Goal: Task Accomplishment & Management: Complete application form

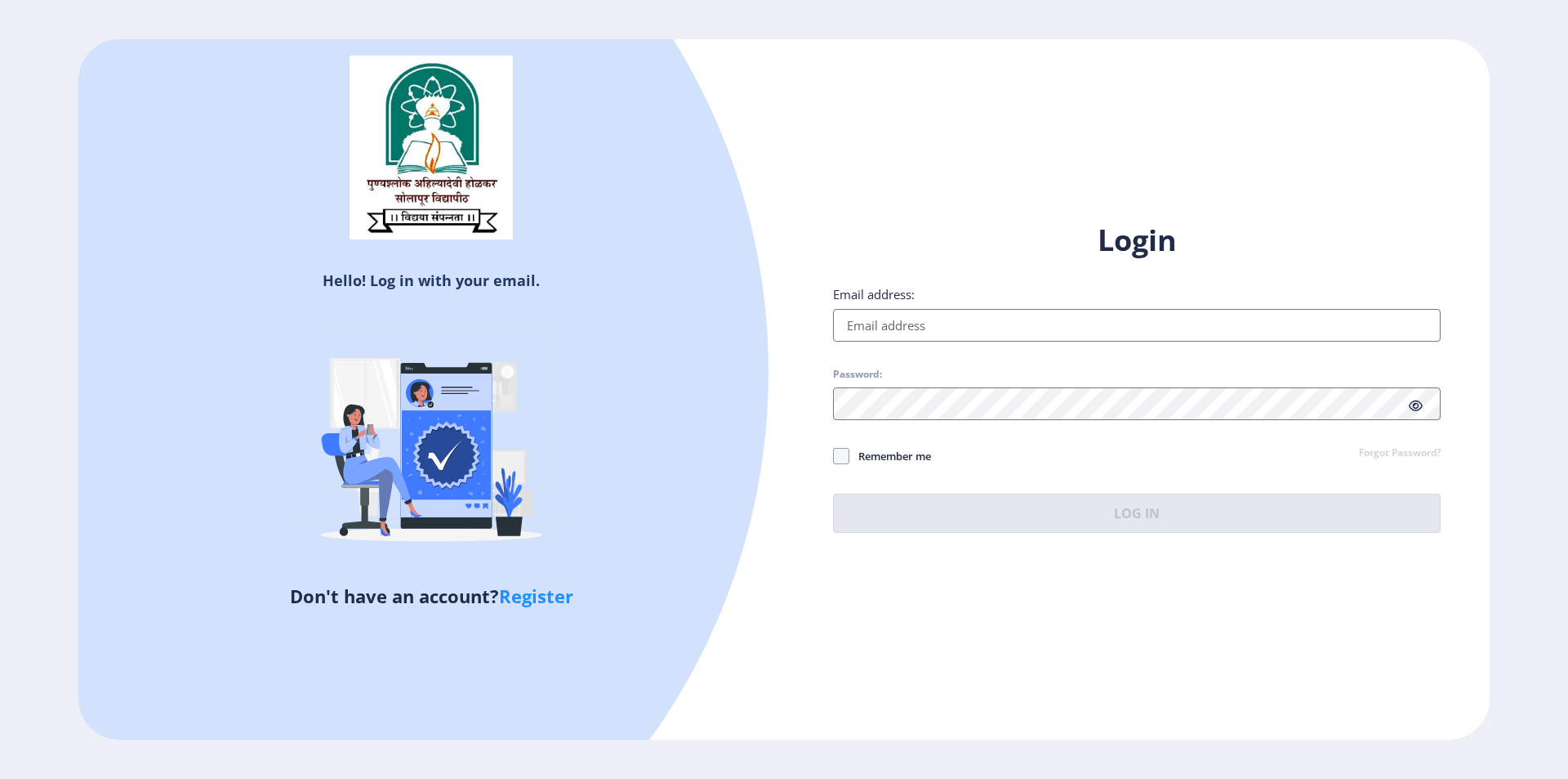
type input "[EMAIL_ADDRESS][DOMAIN_NAME]"
click at [1414, 401] on icon at bounding box center [1415, 406] width 13 height 13
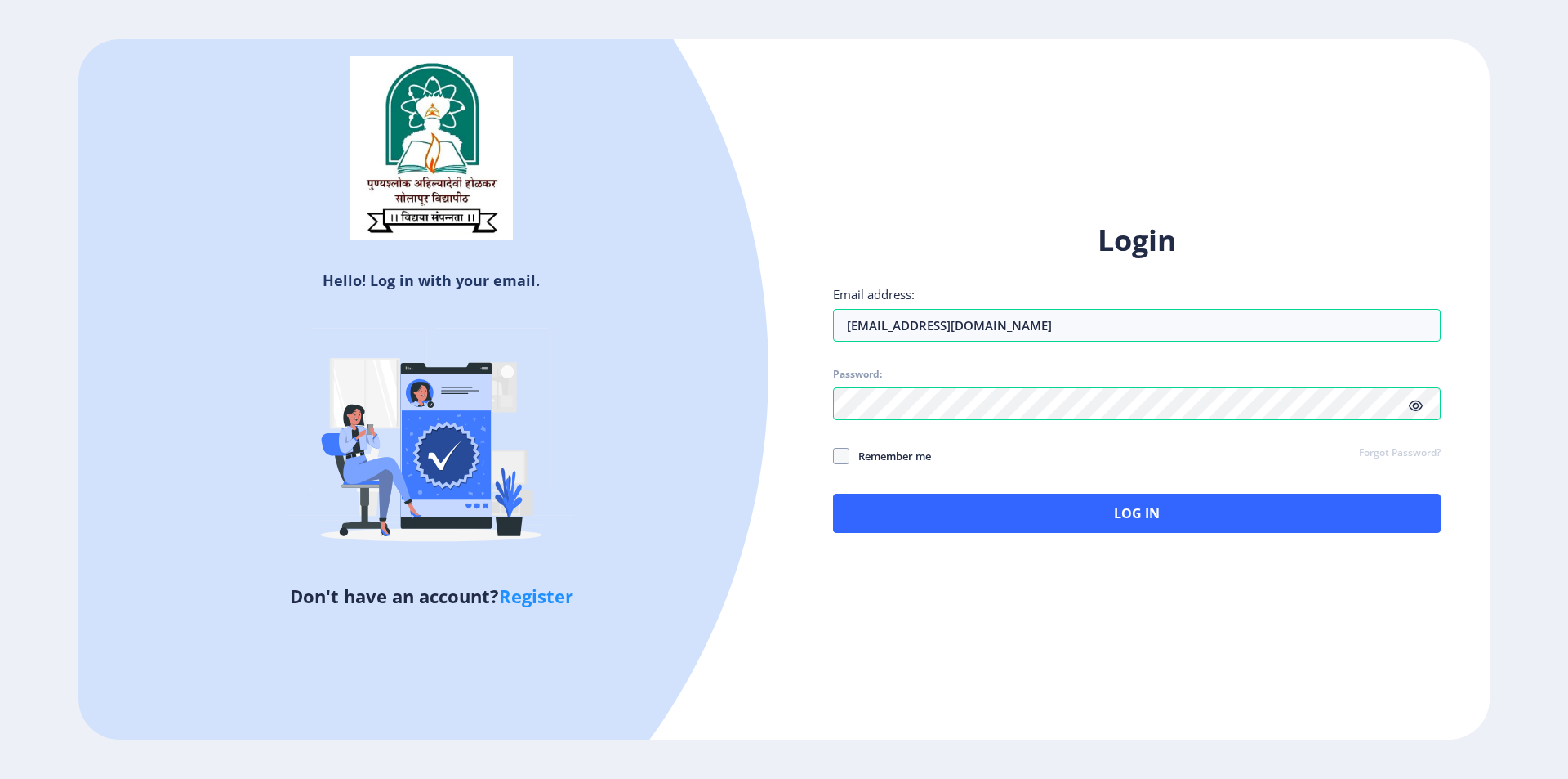
click at [1414, 401] on icon at bounding box center [1415, 406] width 13 height 13
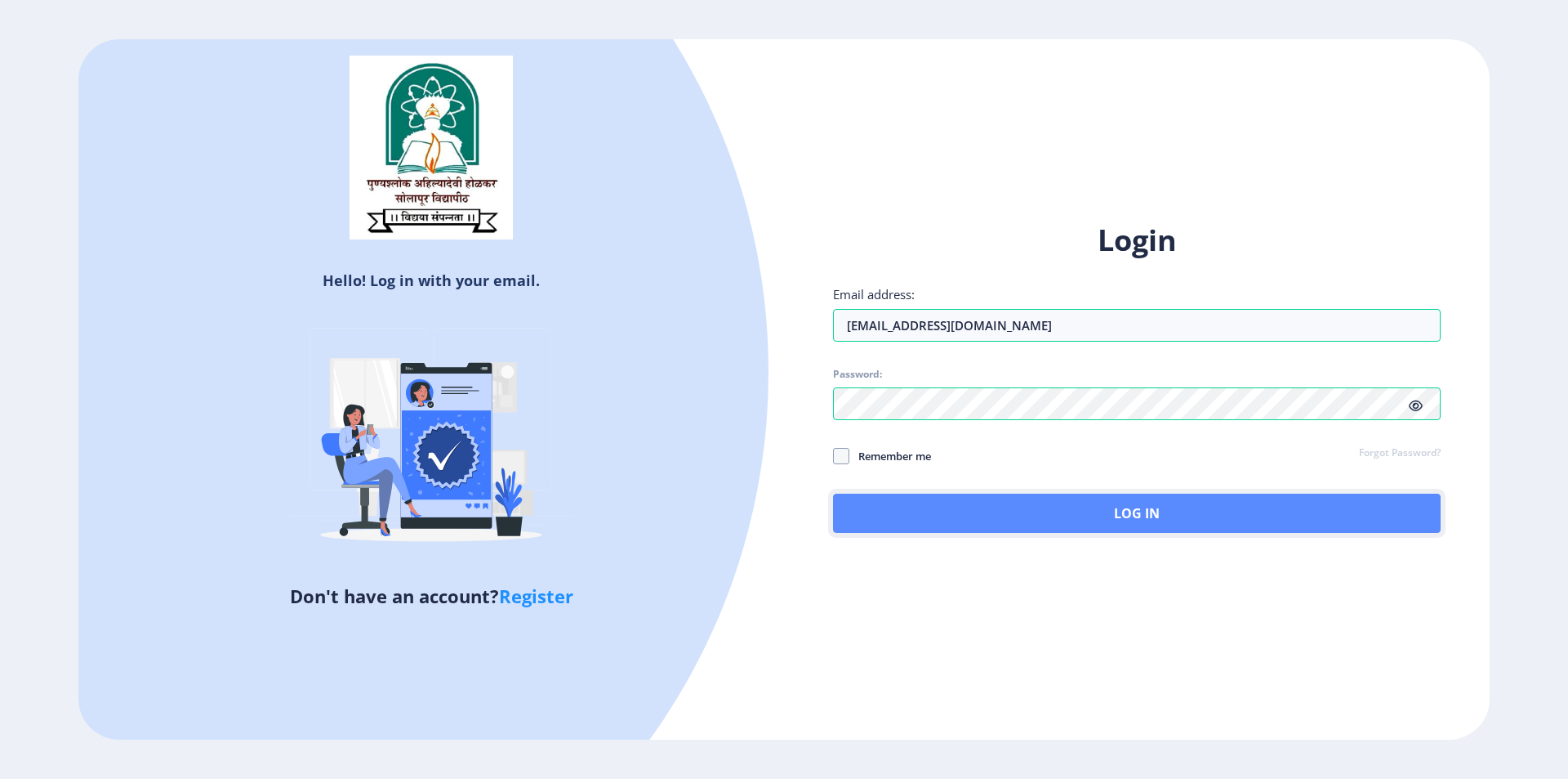
click at [1215, 509] on button "Log In" at bounding box center [1137, 513] width 608 height 40
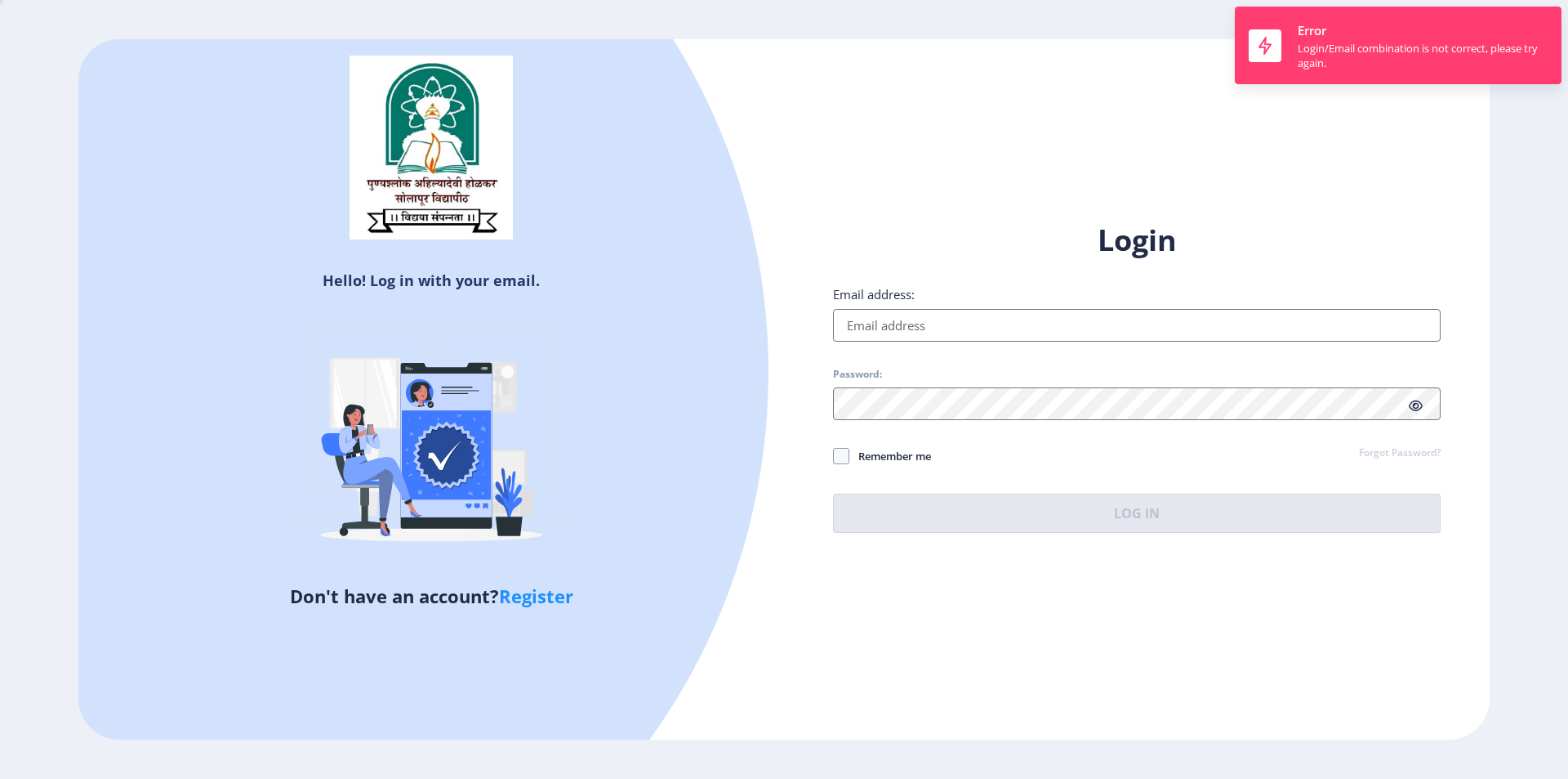
type input "[EMAIL_ADDRESS][DOMAIN_NAME]"
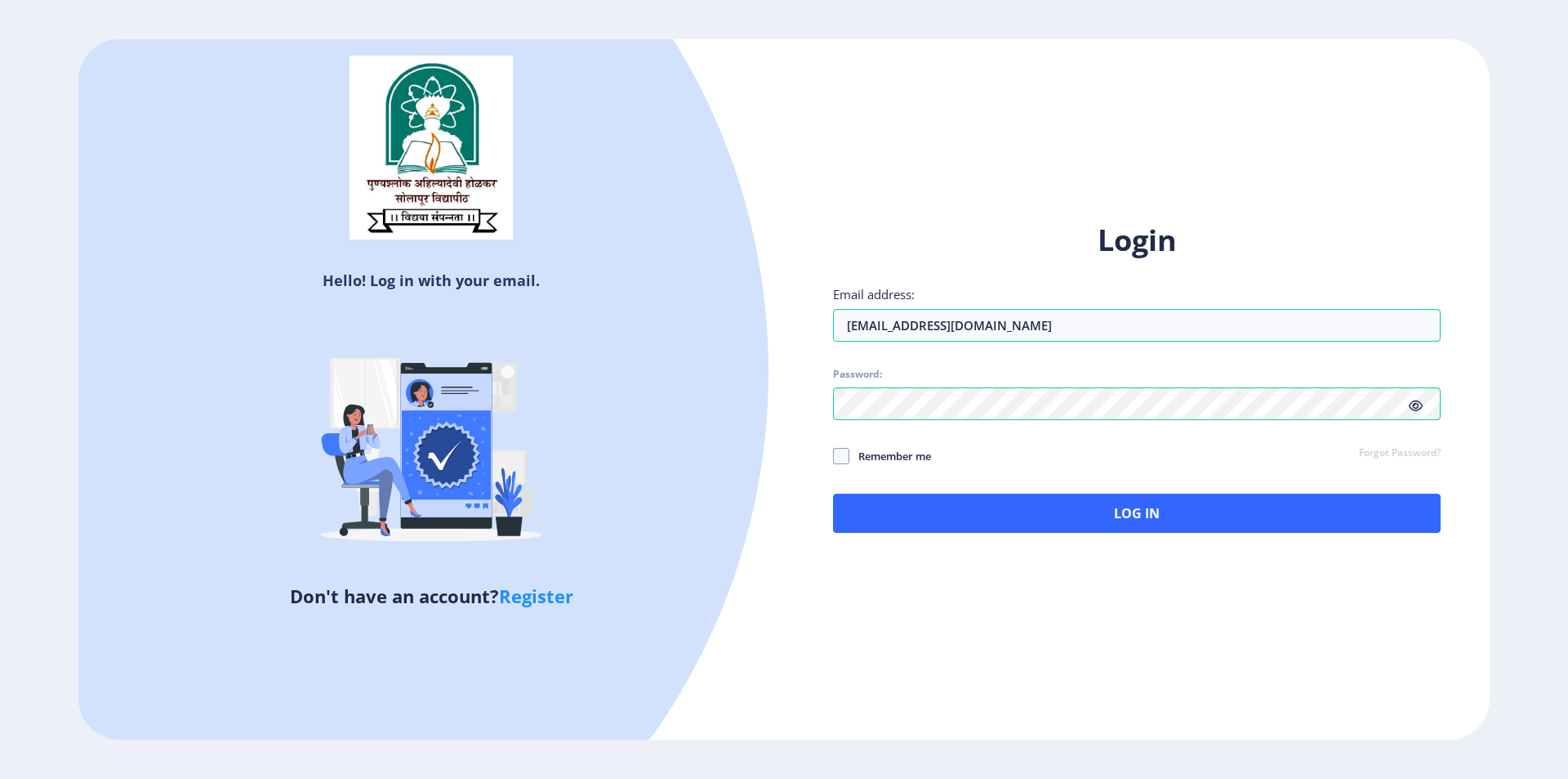
click at [1419, 405] on icon at bounding box center [1415, 406] width 13 height 13
click at [843, 451] on span at bounding box center [841, 456] width 16 height 16
click at [834, 456] on input "Remember me" at bounding box center [833, 456] width 1 height 1
click at [843, 451] on icon at bounding box center [841, 456] width 7 height 16
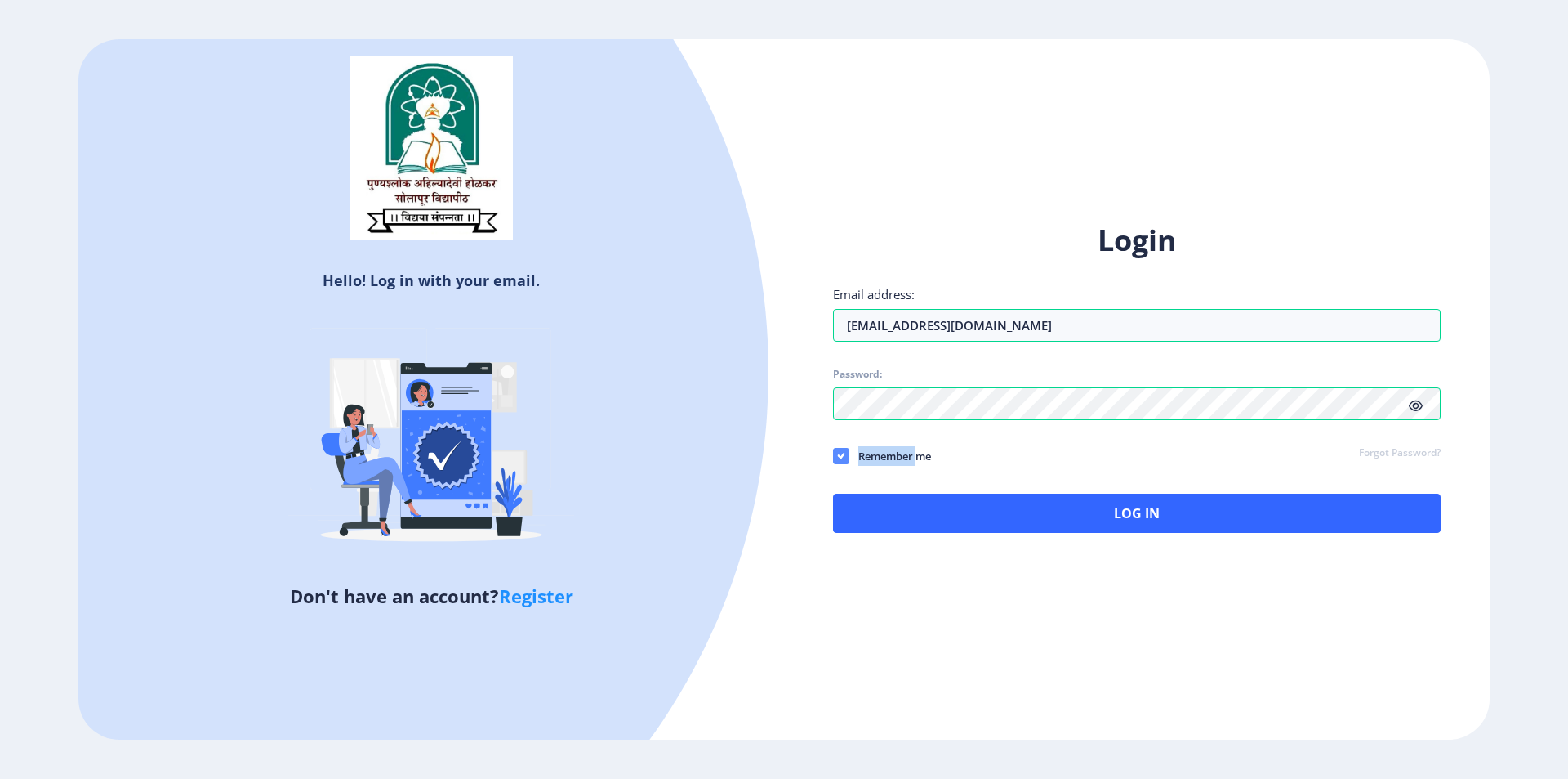
click at [834, 456] on input "Remember me" at bounding box center [833, 456] width 1 height 1
checkbox input "false"
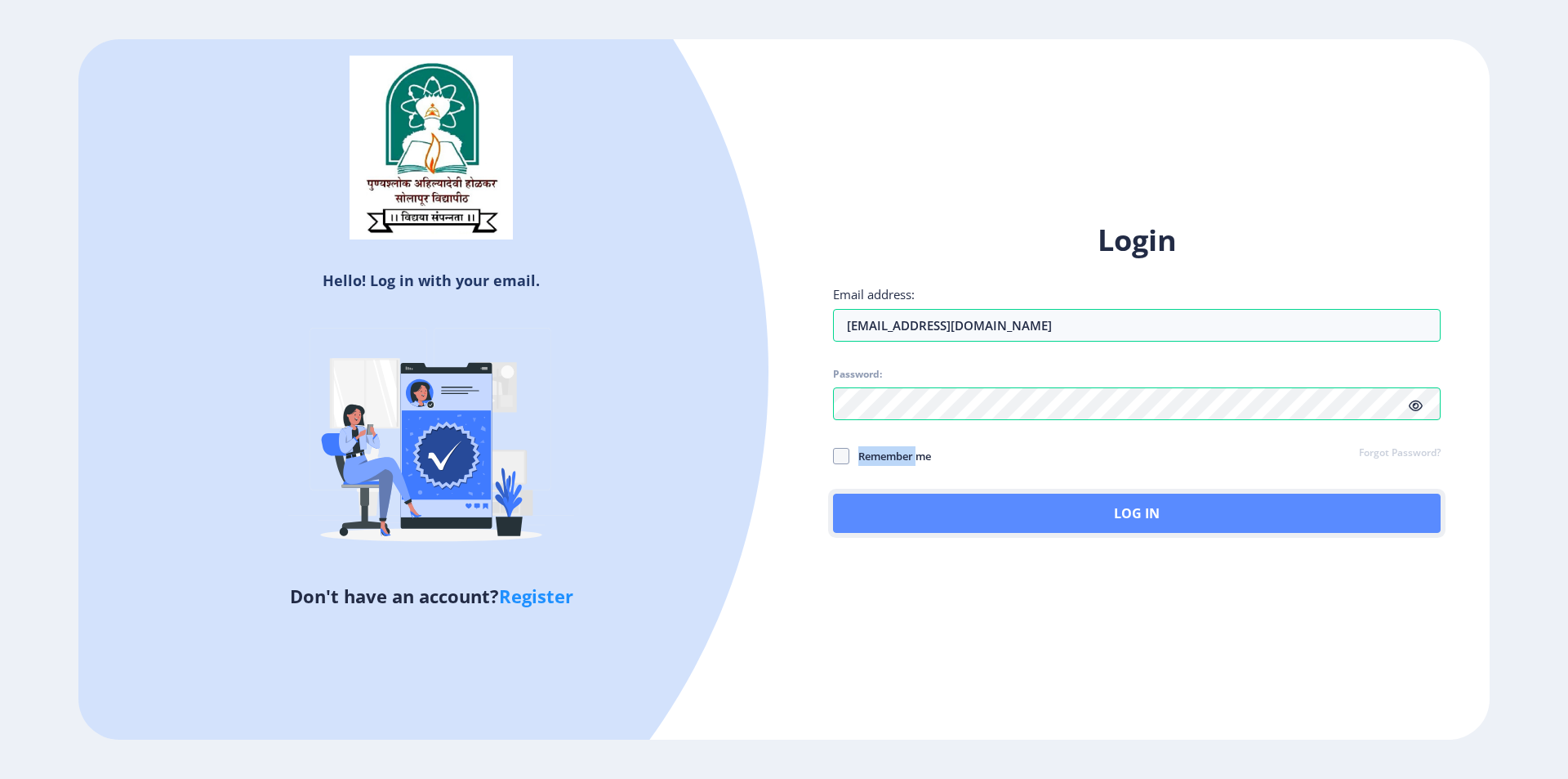
click at [1008, 513] on button "Log In" at bounding box center [1137, 513] width 608 height 40
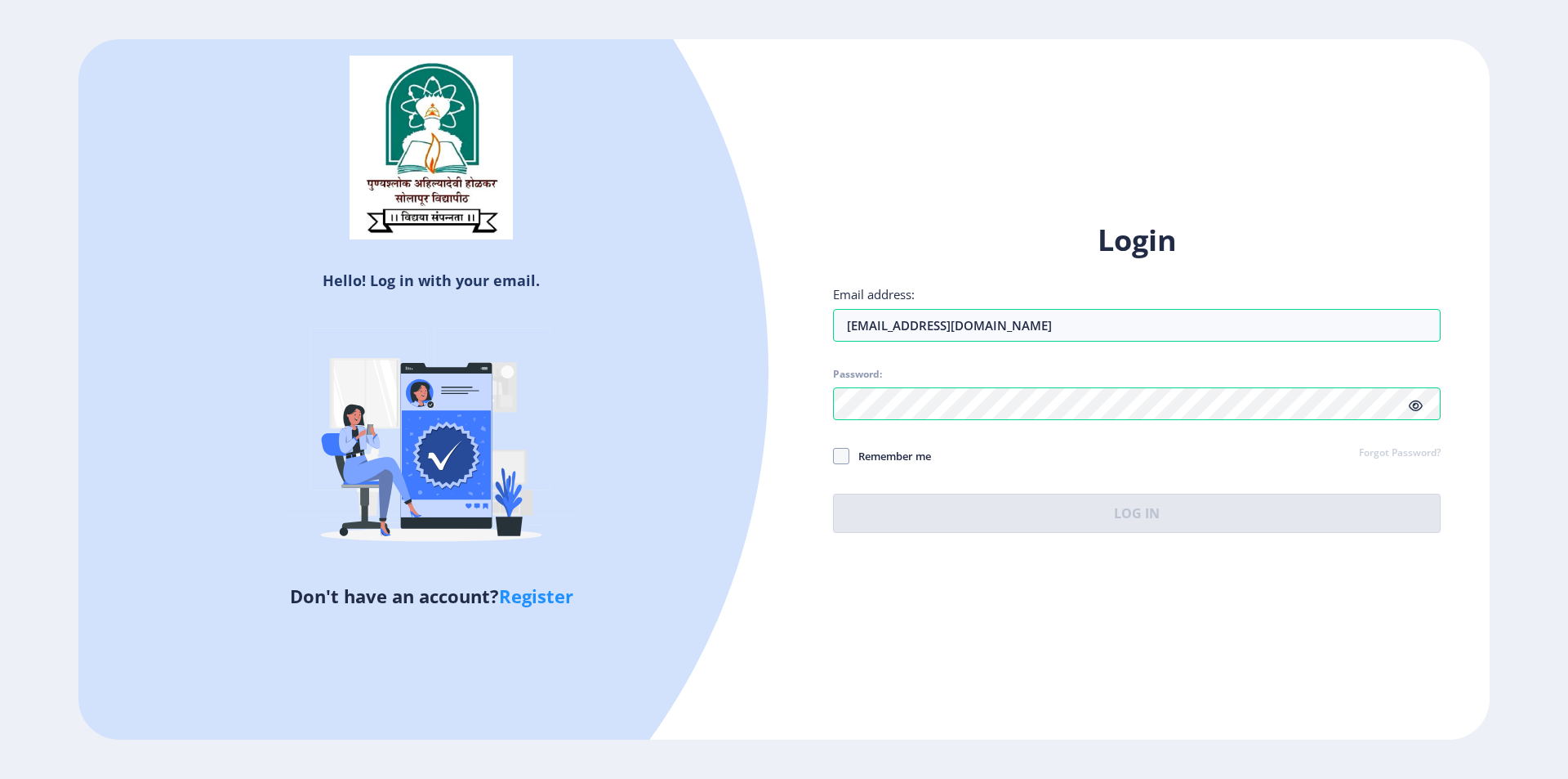
click at [1410, 404] on div "Login Email address: [EMAIL_ADDRESS][DOMAIN_NAME] Password: Remember me Forgot …" at bounding box center [1137, 376] width 608 height 312
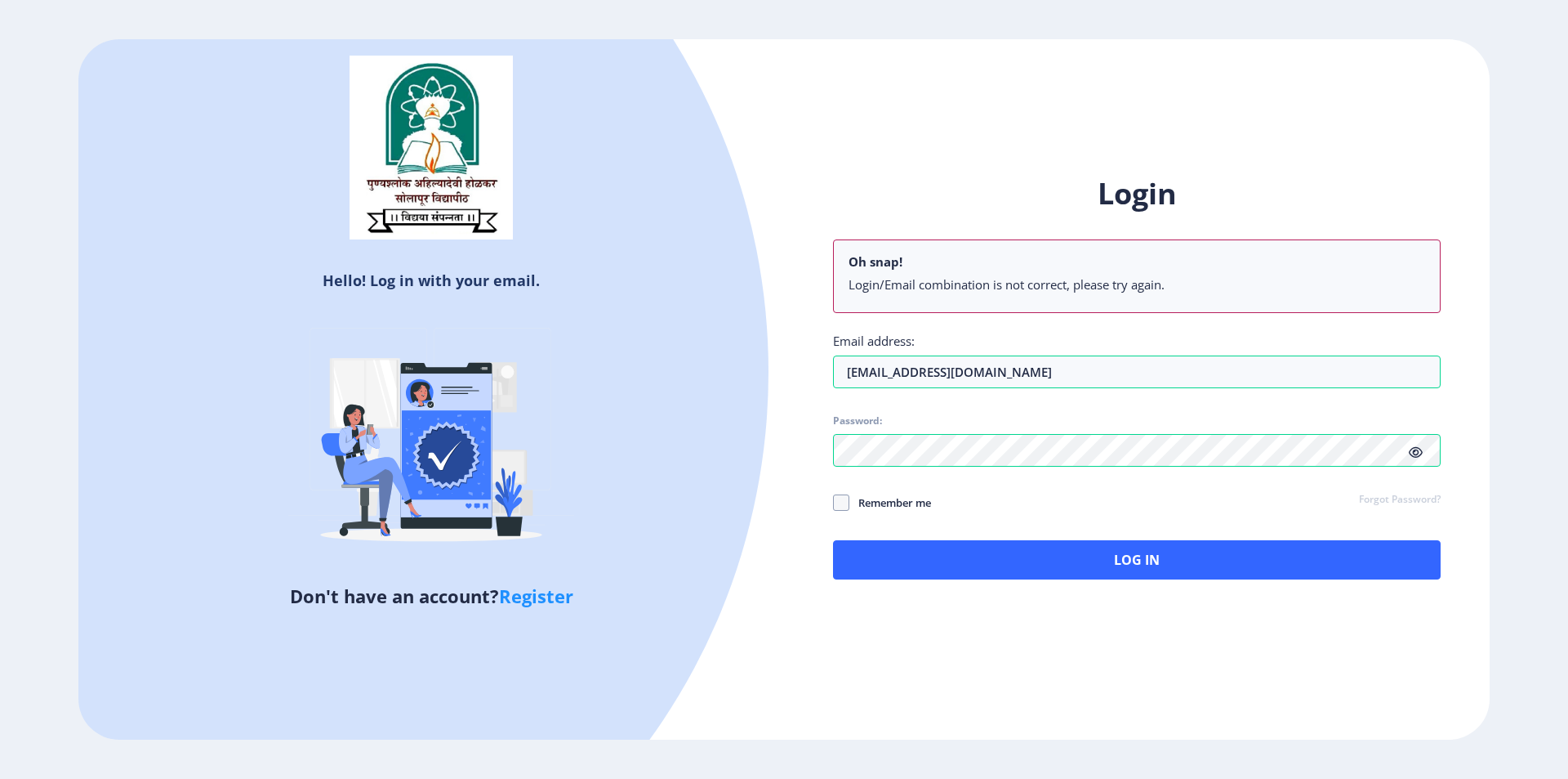
click at [1415, 406] on div "Login Oh snap! Login/Email combination is not correct, please try again. Email …" at bounding box center [1137, 376] width 608 height 405
click at [1417, 449] on icon at bounding box center [1415, 453] width 13 height 13
click at [1038, 369] on input "[EMAIL_ADDRESS][DOMAIN_NAME]" at bounding box center [1137, 372] width 608 height 32
click at [1419, 449] on icon at bounding box center [1415, 453] width 13 height 13
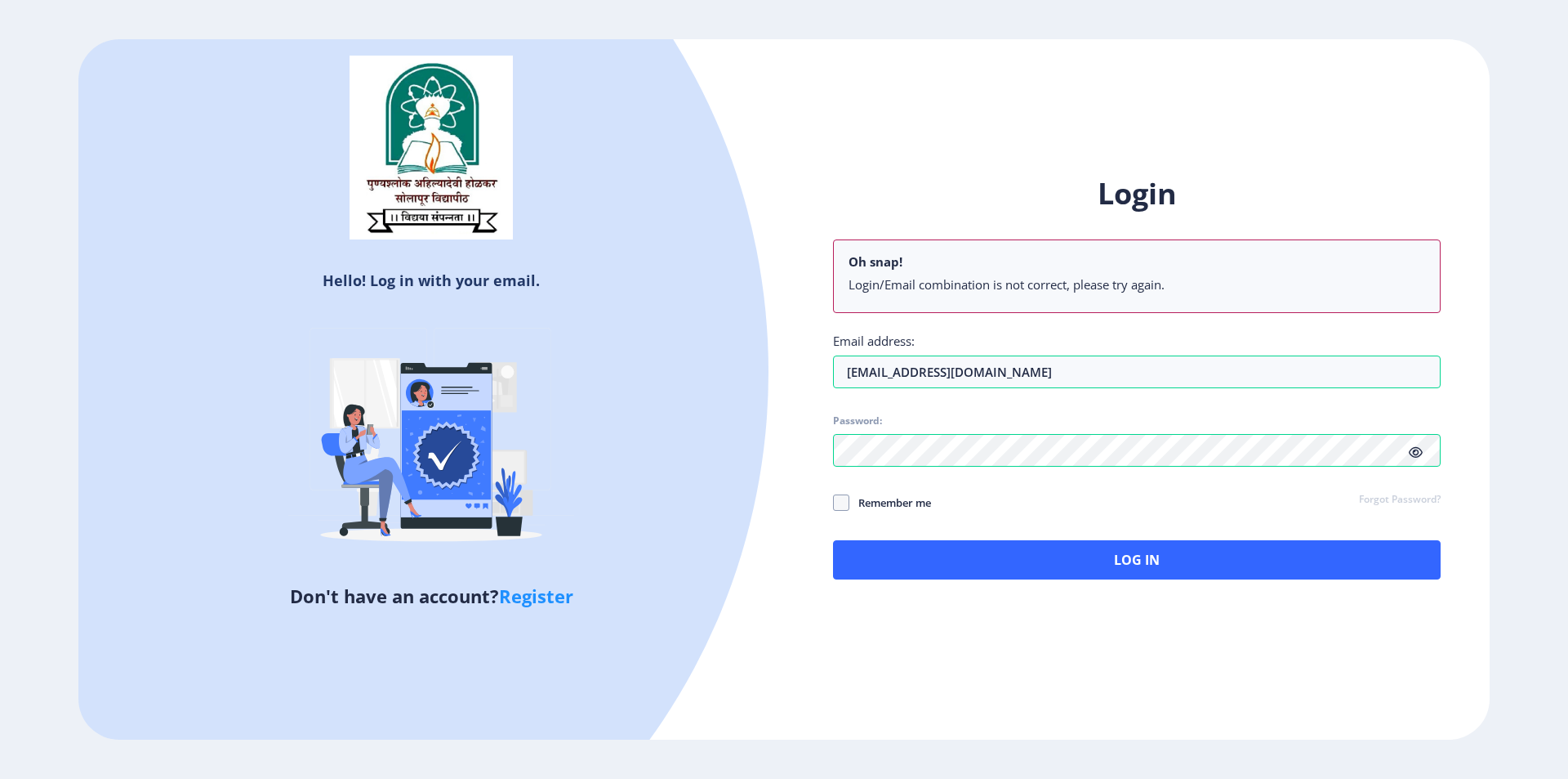
click at [1422, 447] on icon at bounding box center [1415, 453] width 13 height 13
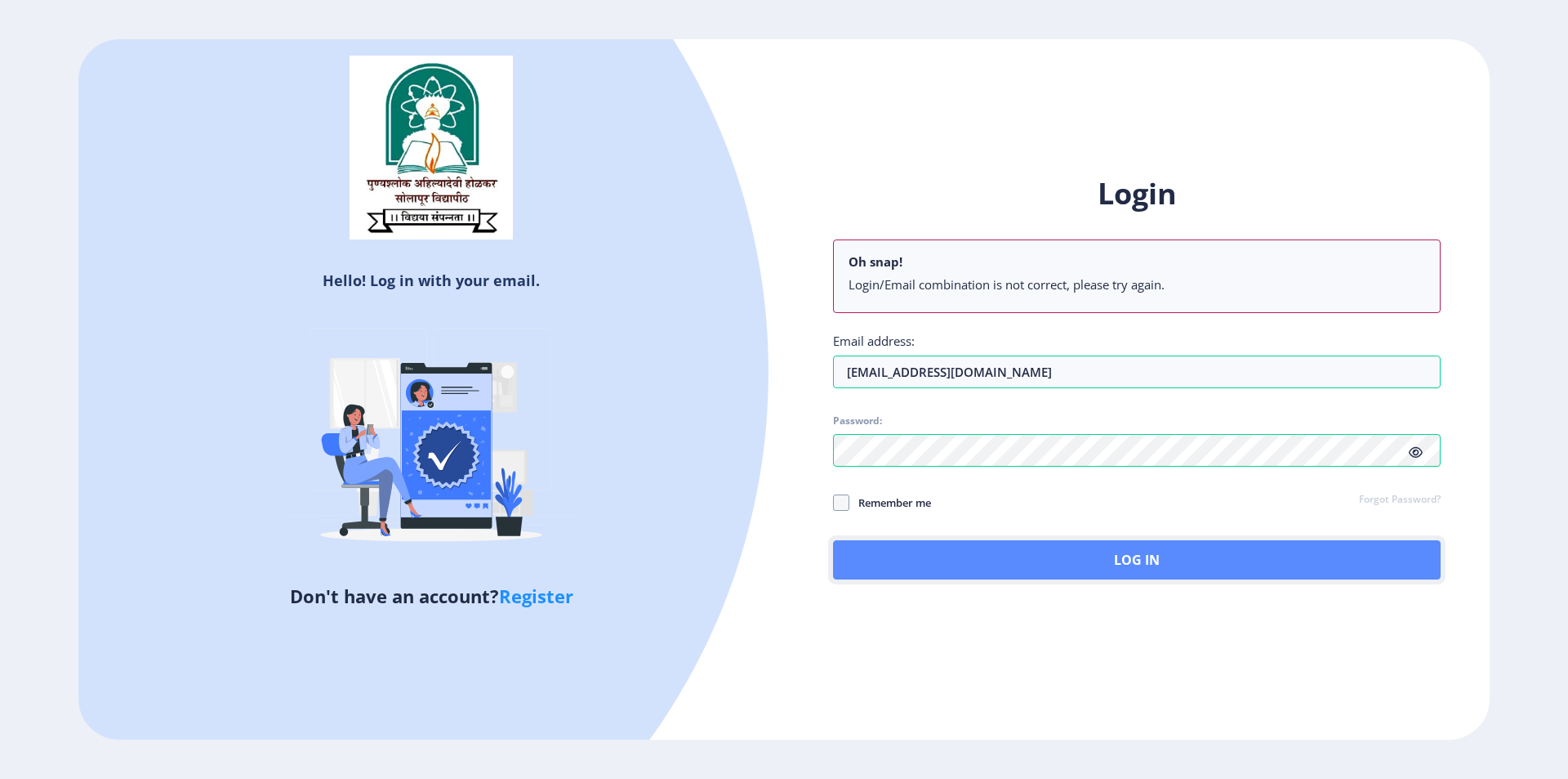
click at [1163, 555] on button "Log In" at bounding box center [1137, 560] width 608 height 40
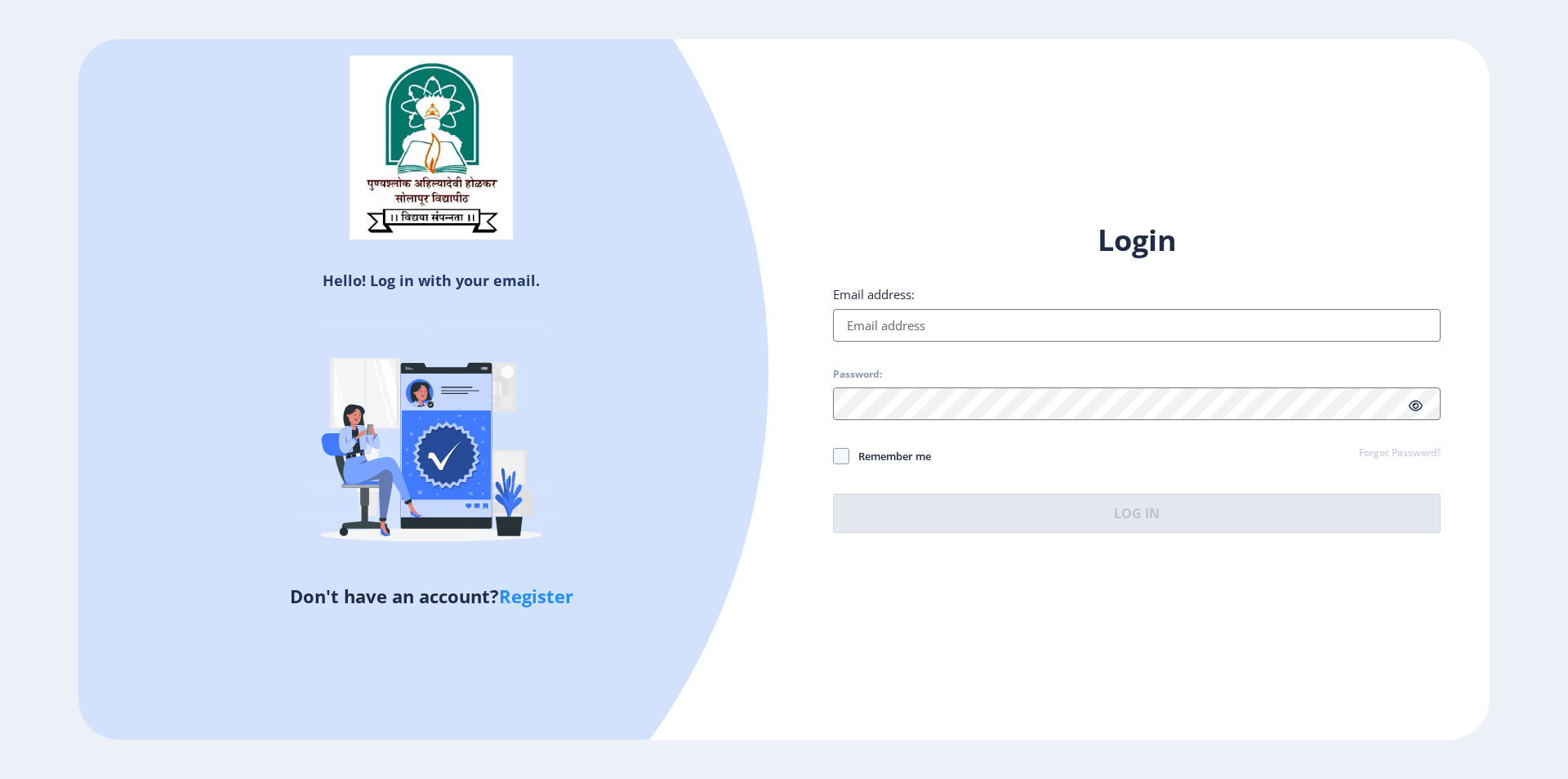
type input "[EMAIL_ADDRESS][DOMAIN_NAME]"
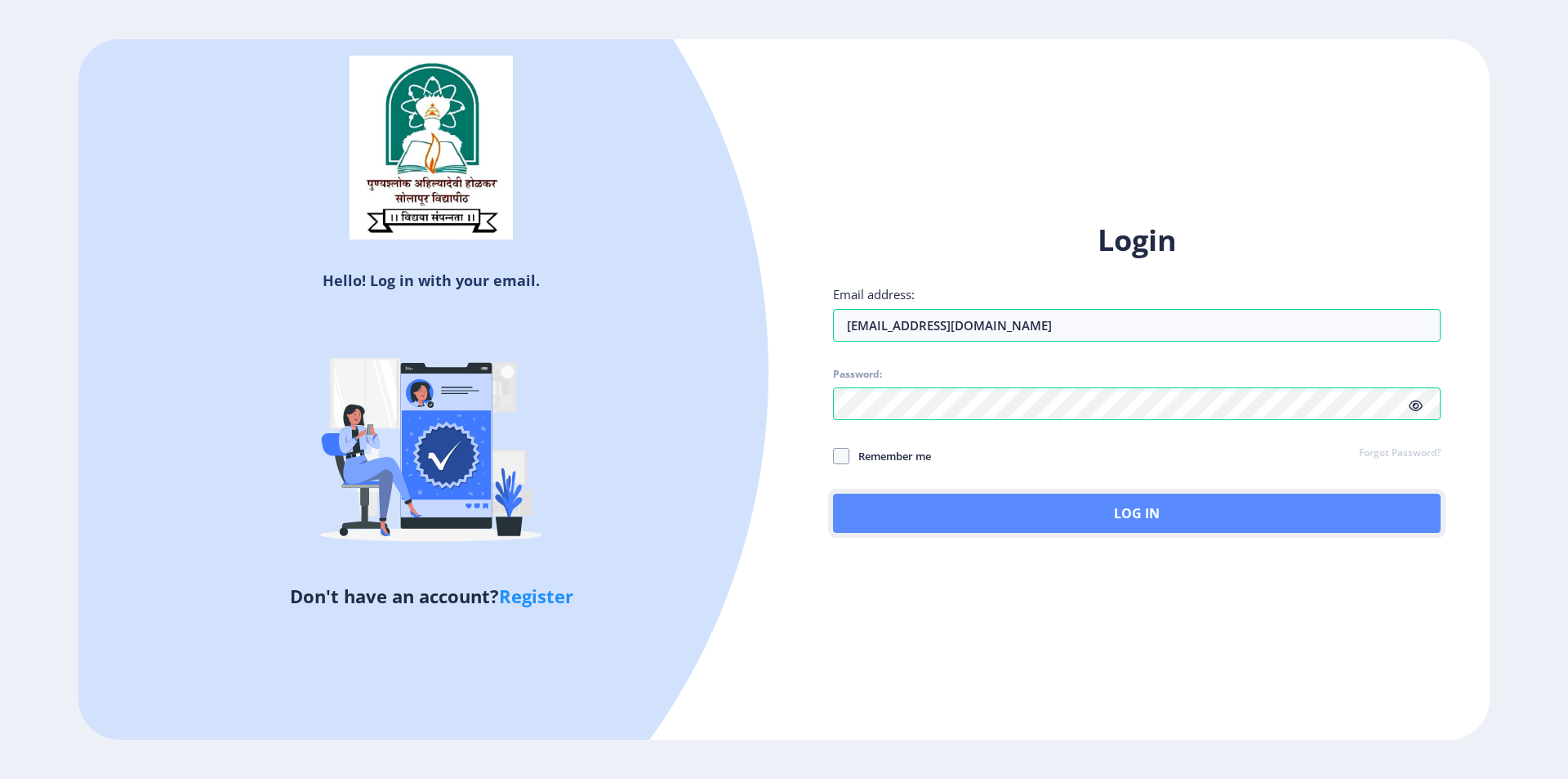
click at [843, 500] on button "Log In" at bounding box center [1137, 513] width 608 height 40
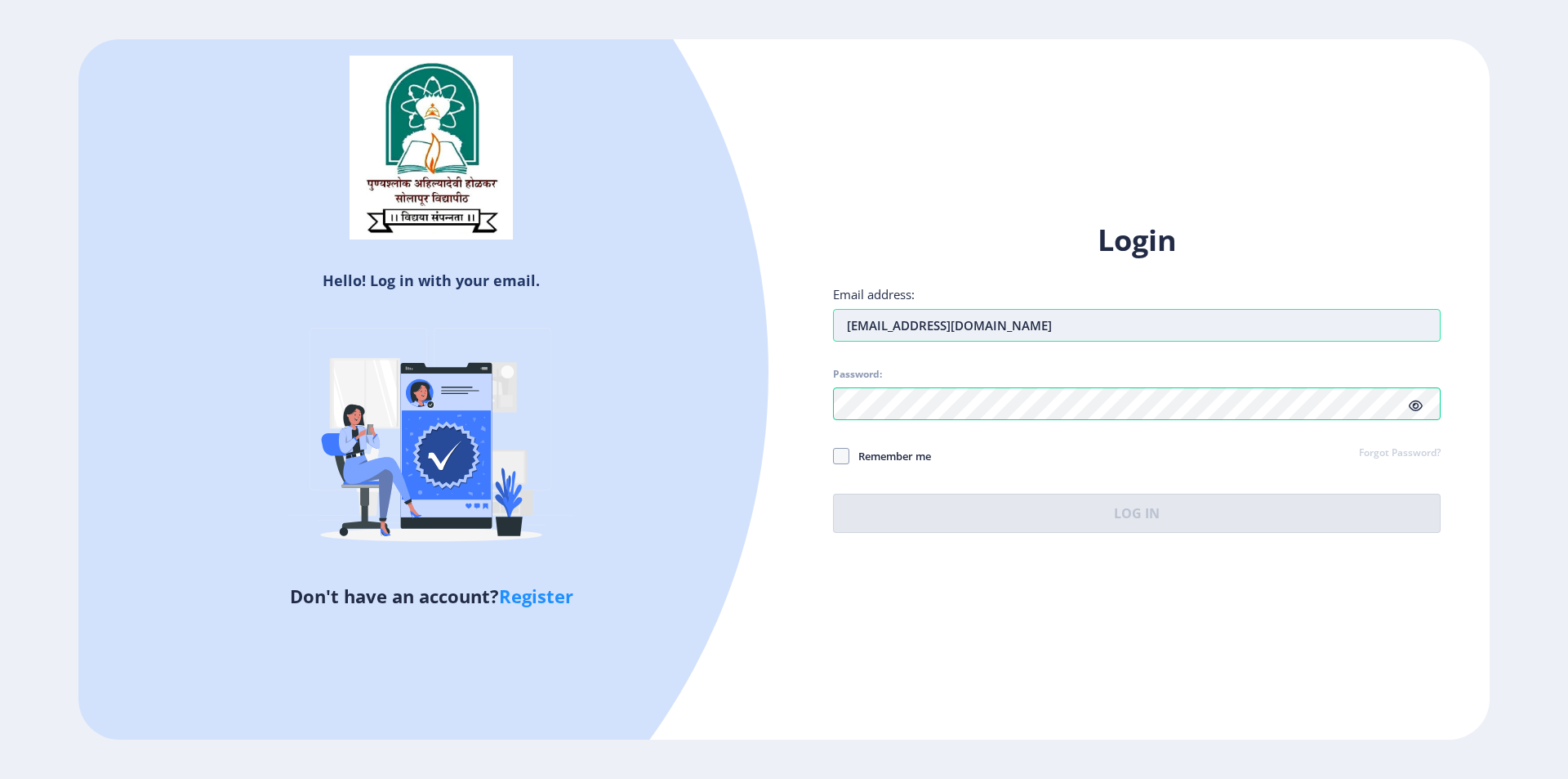
click at [1078, 311] on input "[EMAIL_ADDRESS][DOMAIN_NAME]" at bounding box center [1137, 325] width 608 height 32
click at [1060, 151] on div "Hello! Log in with your email. Don't have an account? Register Login Email addr…" at bounding box center [784, 390] width 1412 height 701
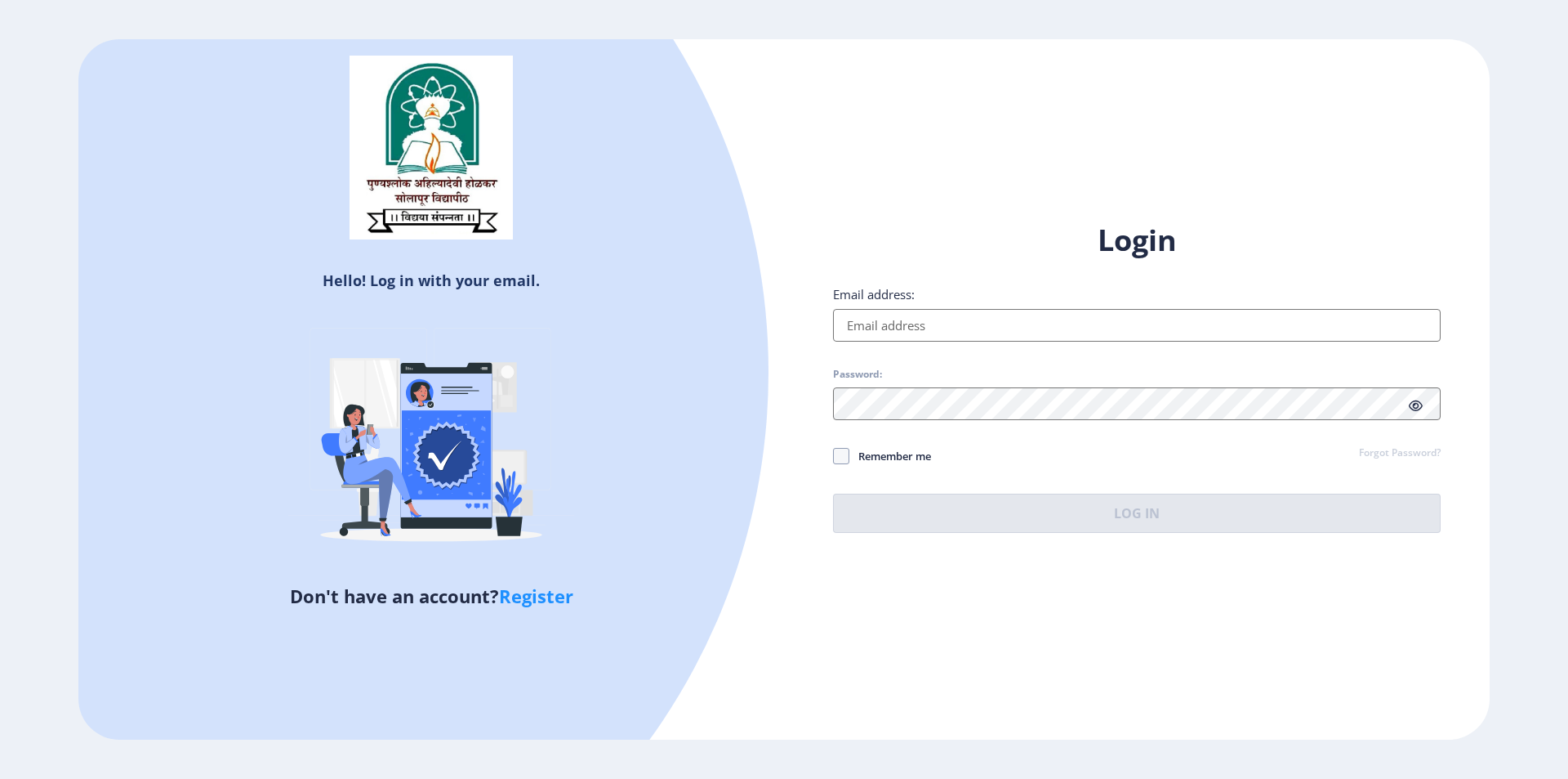
type input "[EMAIL_ADDRESS][DOMAIN_NAME]"
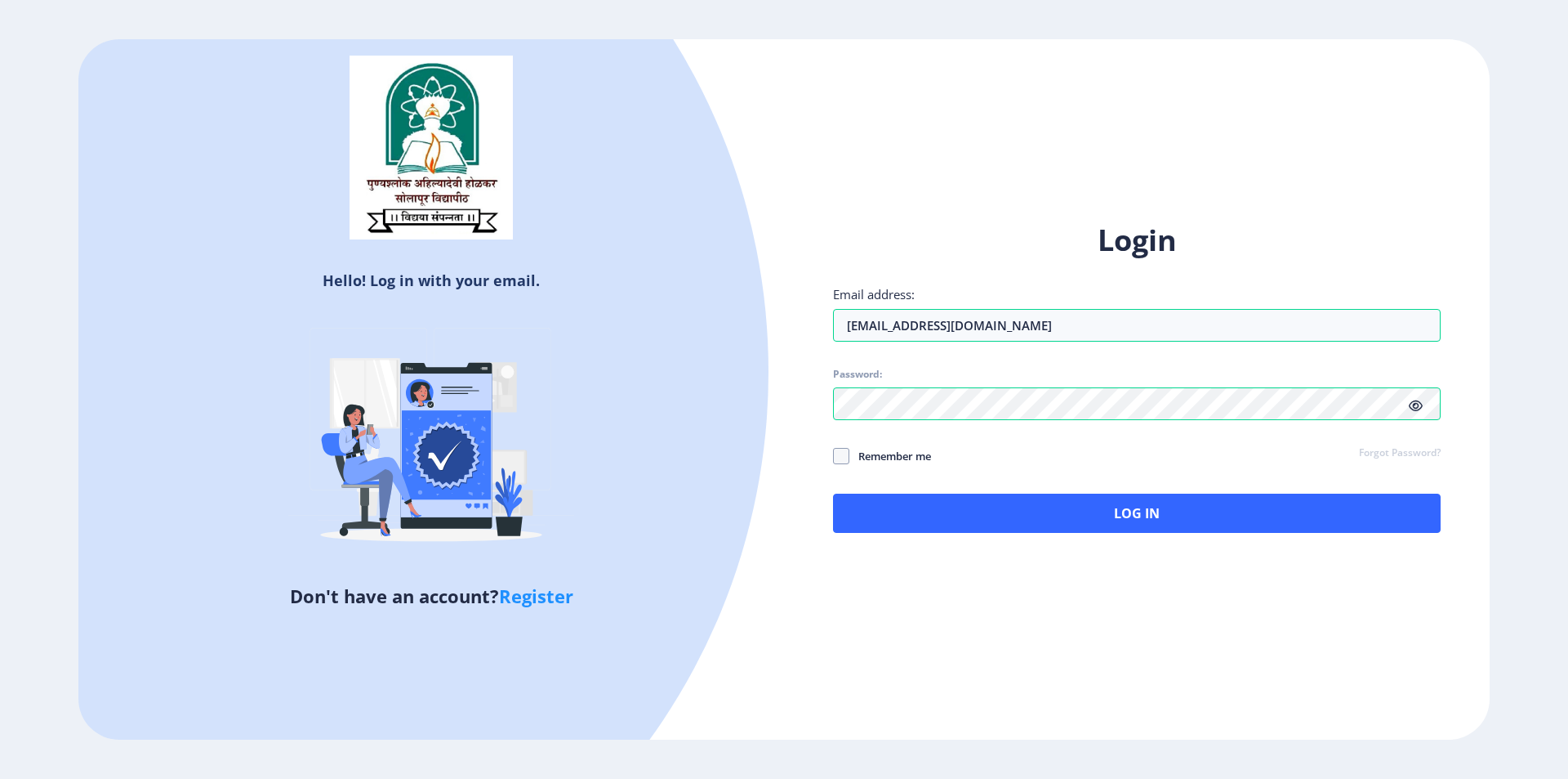
click at [1420, 412] on span at bounding box center [1415, 405] width 13 height 16
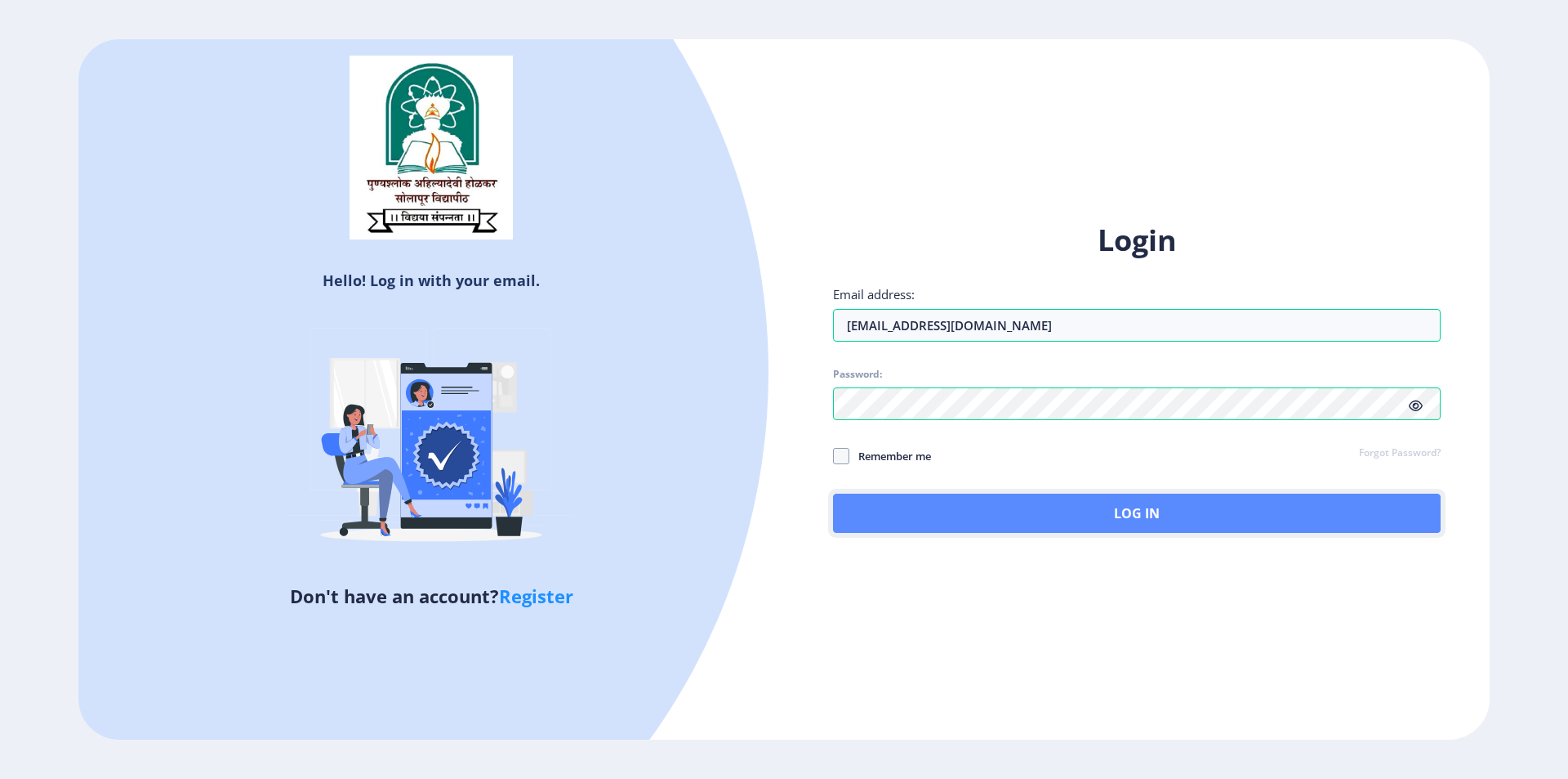
click at [1169, 515] on button "Log In" at bounding box center [1137, 513] width 608 height 40
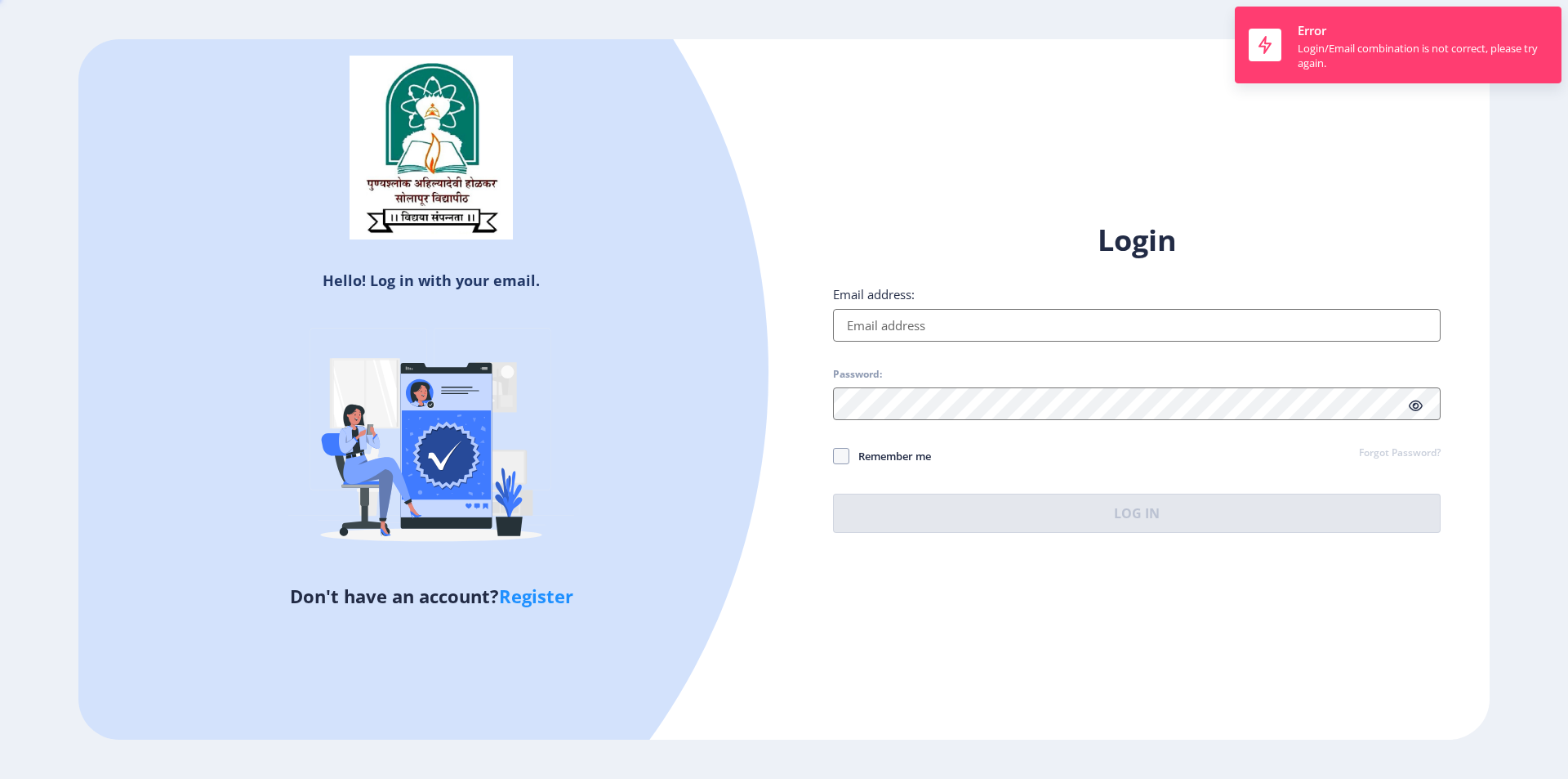
type input "[EMAIL_ADDRESS][DOMAIN_NAME]"
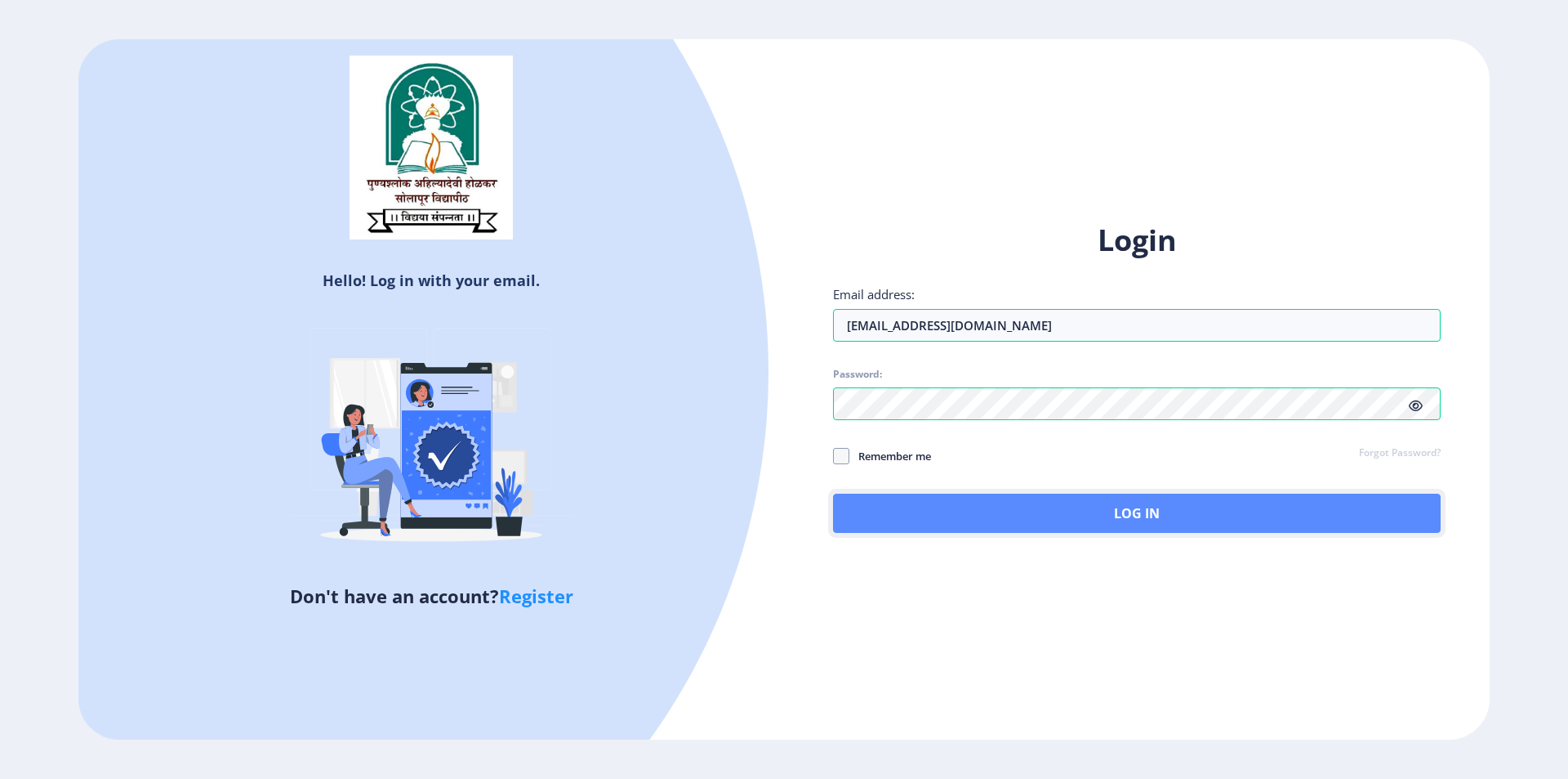
click at [1028, 503] on button "Log In" at bounding box center [1137, 513] width 608 height 40
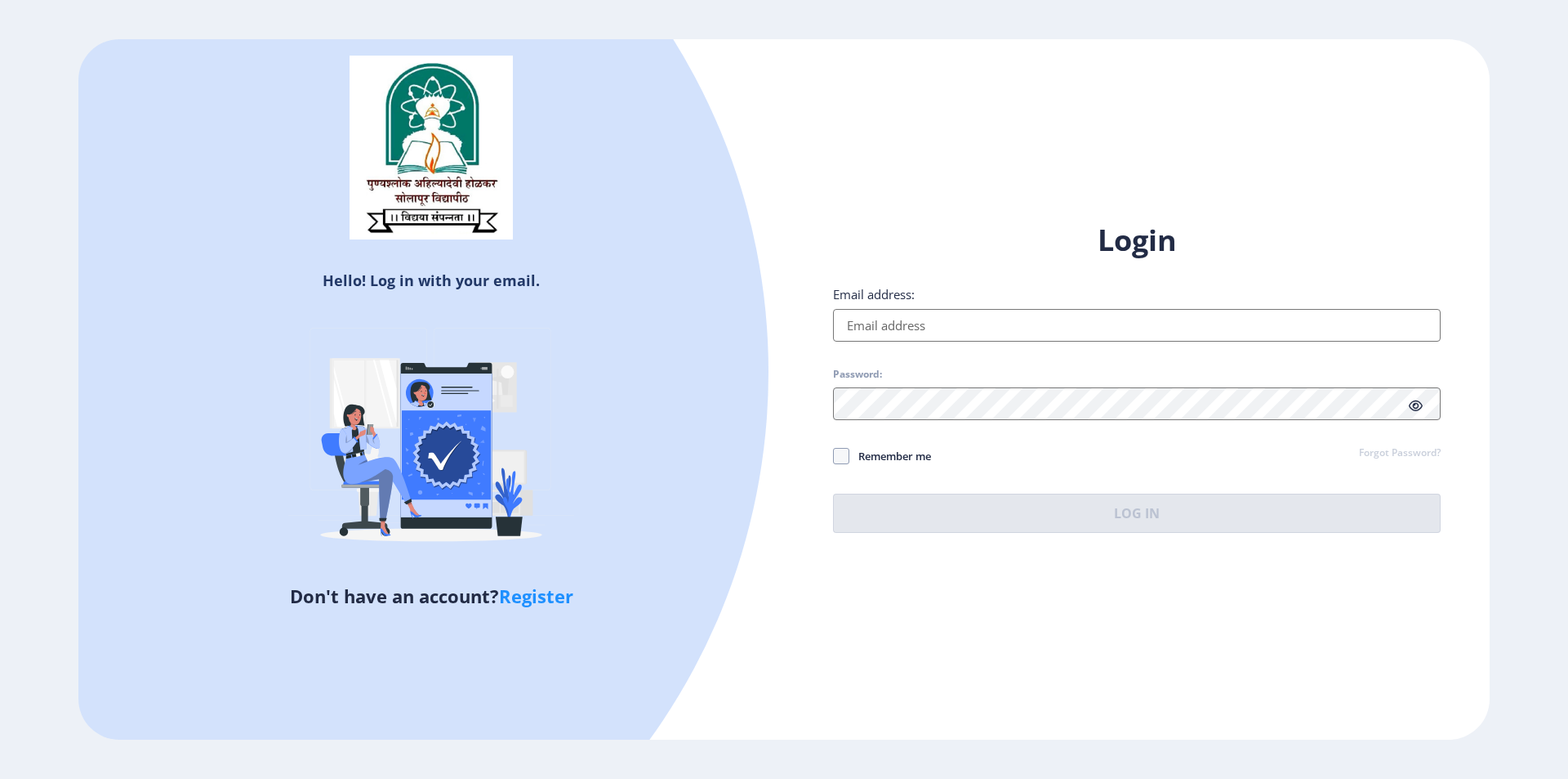
type input "[EMAIL_ADDRESS][DOMAIN_NAME]"
click at [542, 592] on link "Register" at bounding box center [536, 595] width 75 height 24
select select
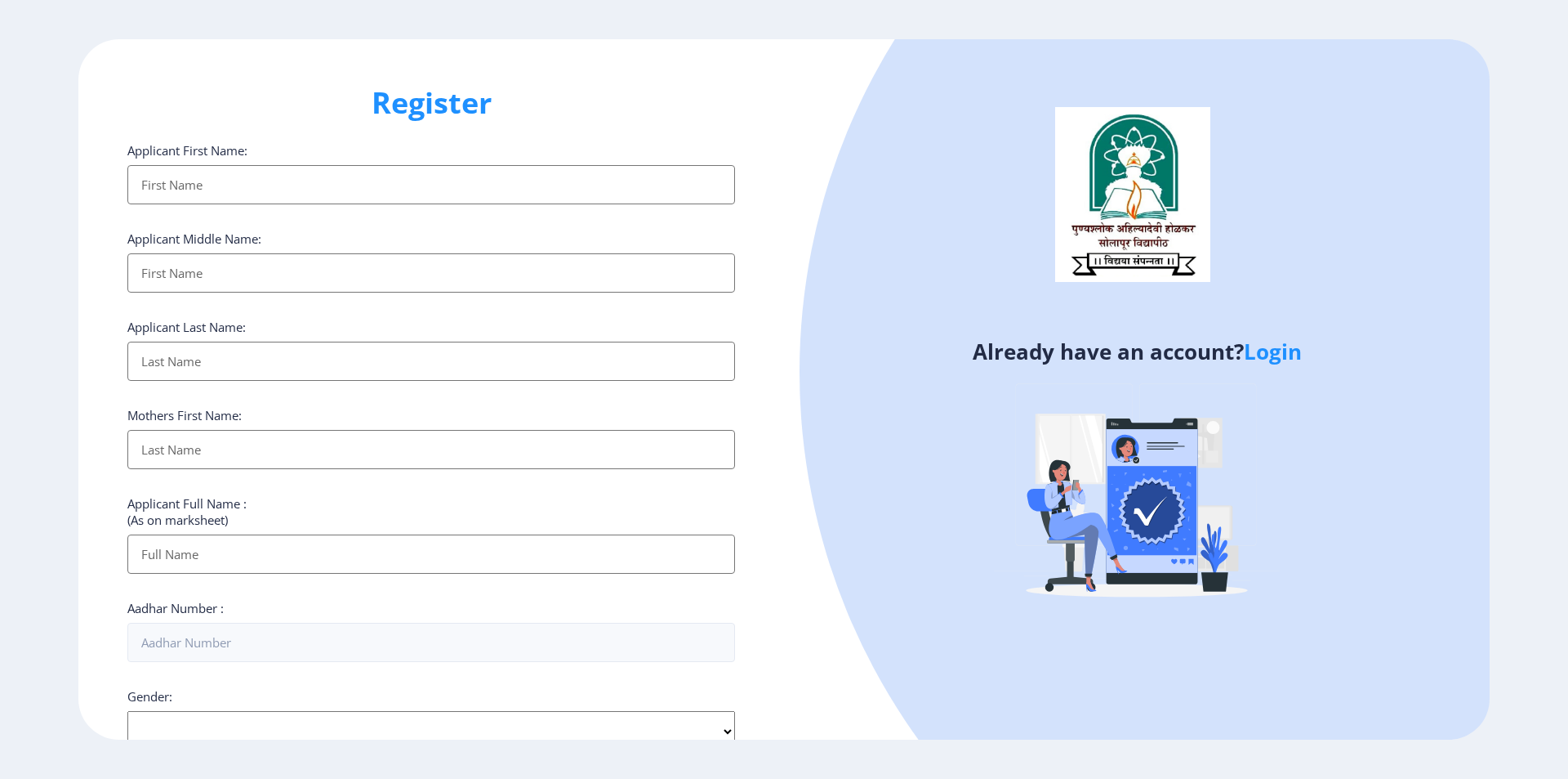
scroll to position [437, 0]
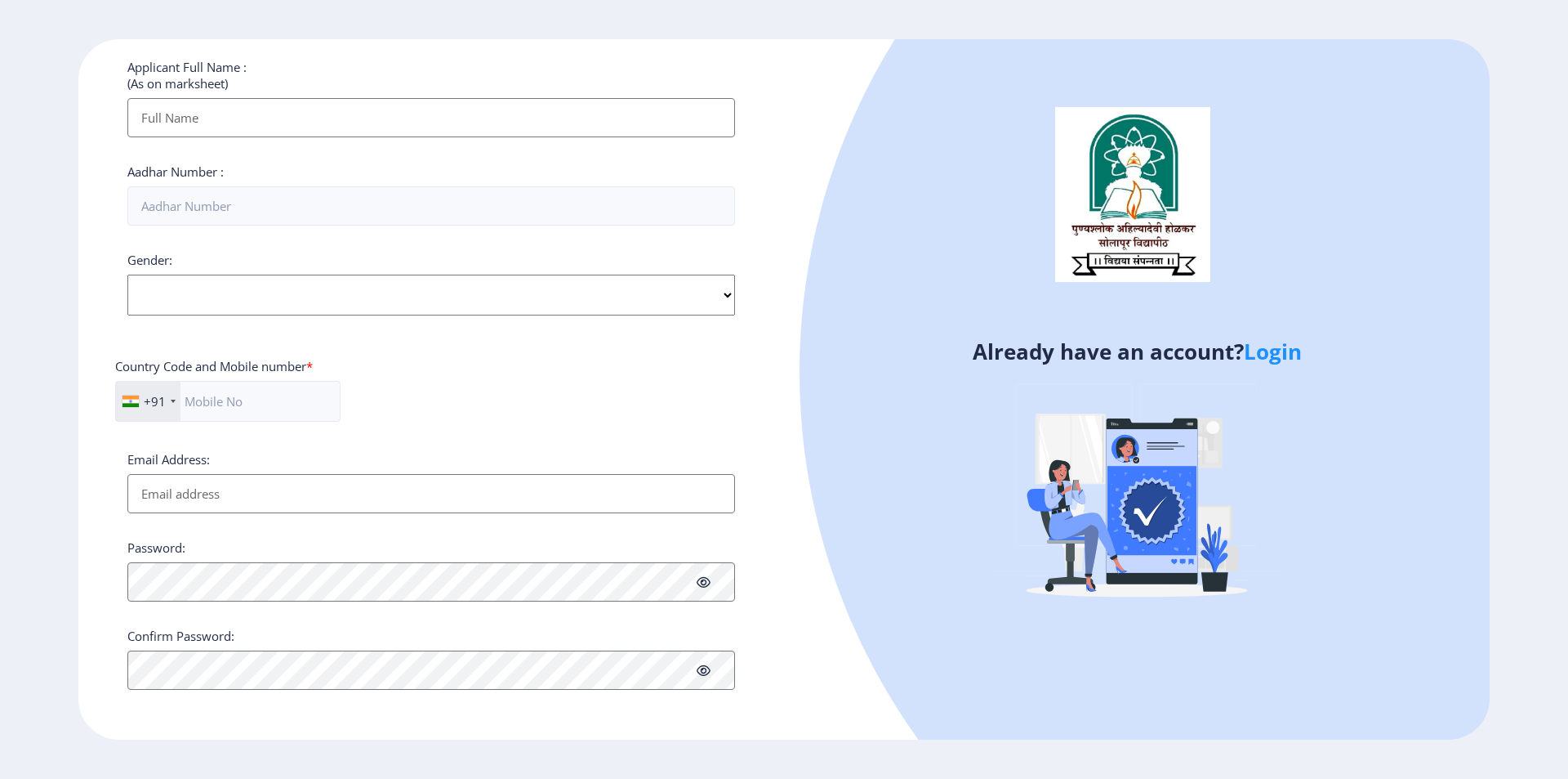
click at [1267, 350] on link "Login" at bounding box center [1273, 351] width 58 height 30
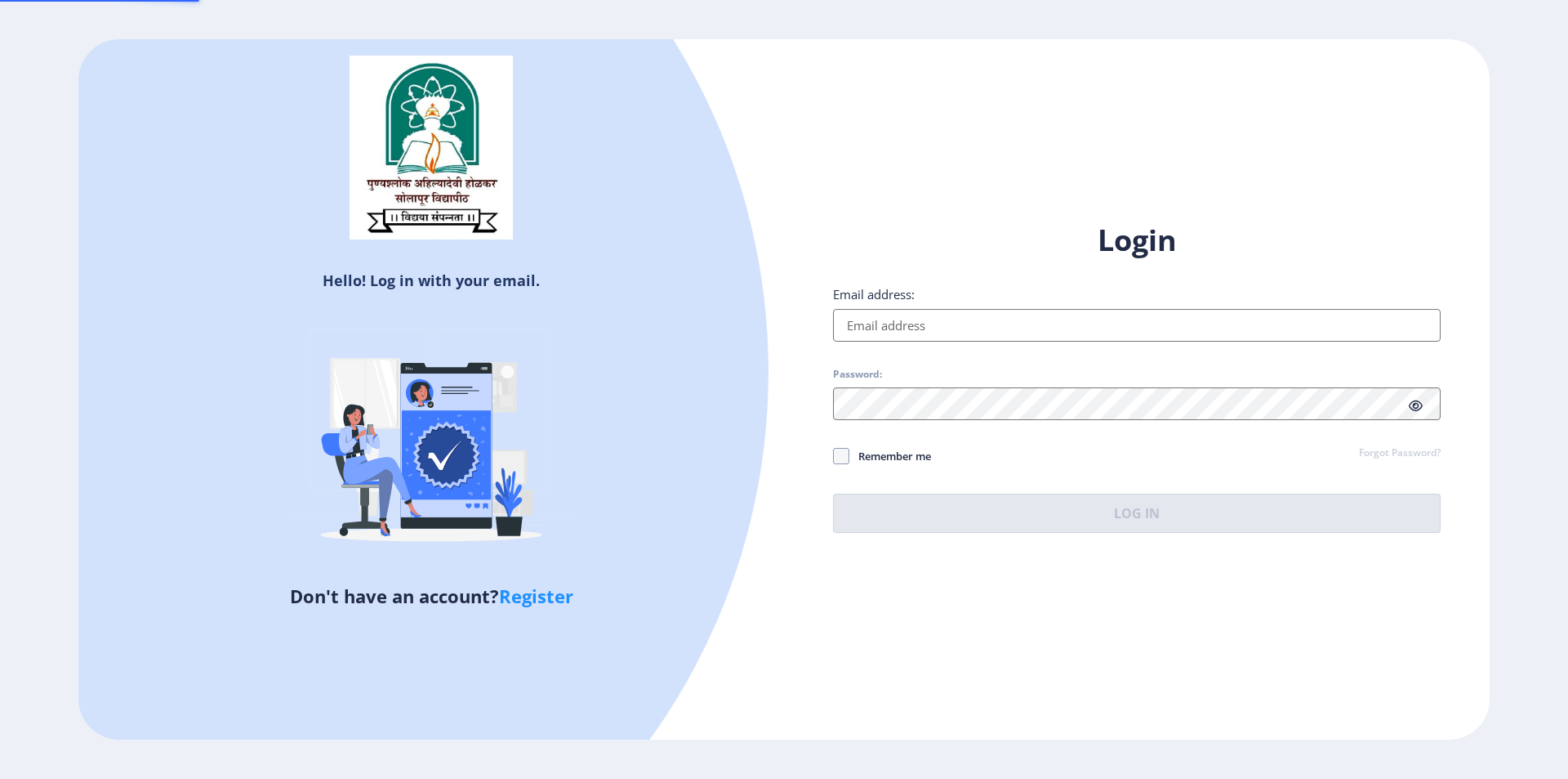
type input "[EMAIL_ADDRESS][DOMAIN_NAME]"
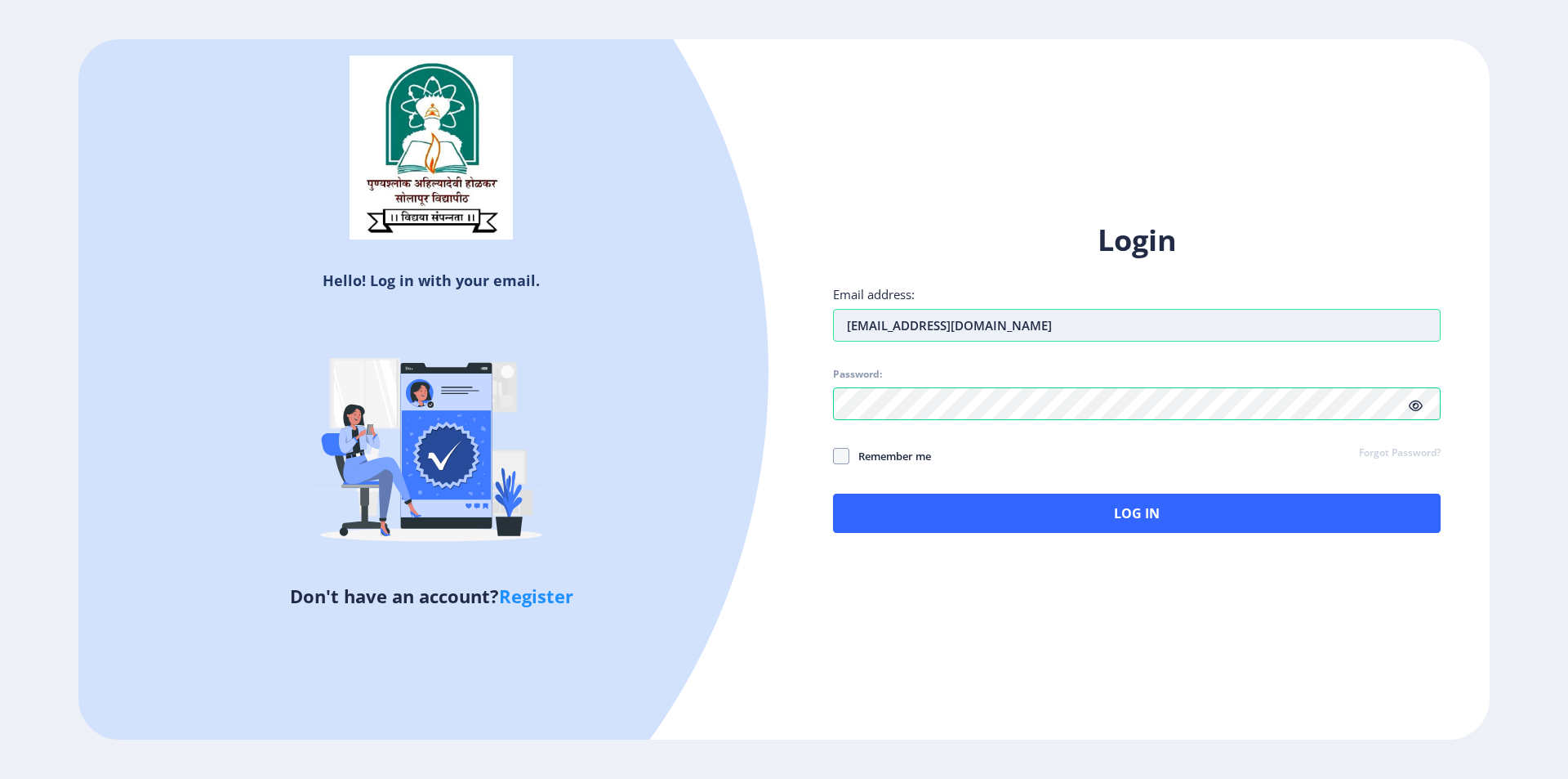
click at [1119, 328] on input "[EMAIL_ADDRESS][DOMAIN_NAME]" at bounding box center [1137, 325] width 608 height 32
click at [1414, 397] on span at bounding box center [1415, 405] width 13 height 16
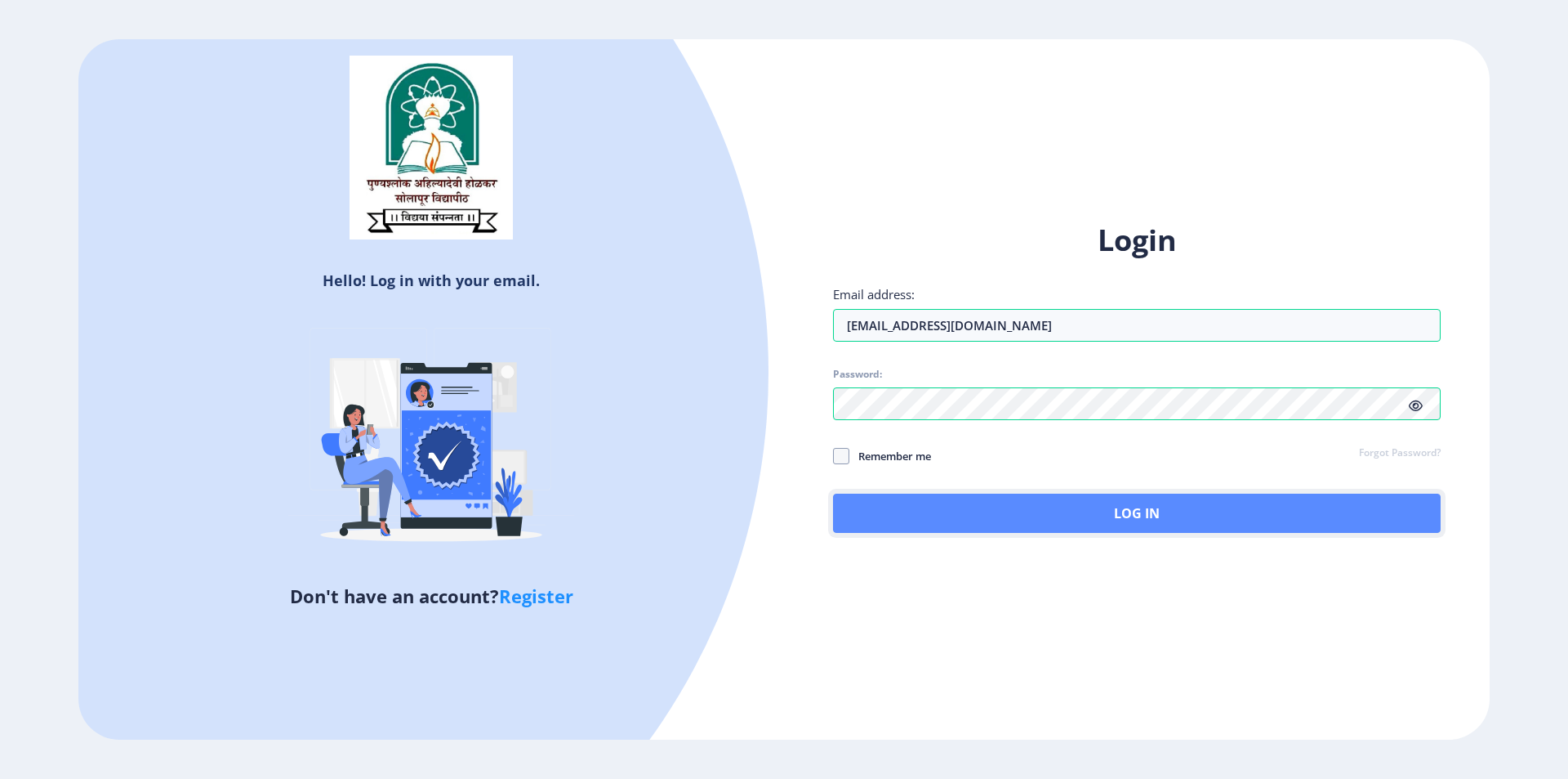
click at [983, 499] on button "Log In" at bounding box center [1137, 513] width 608 height 40
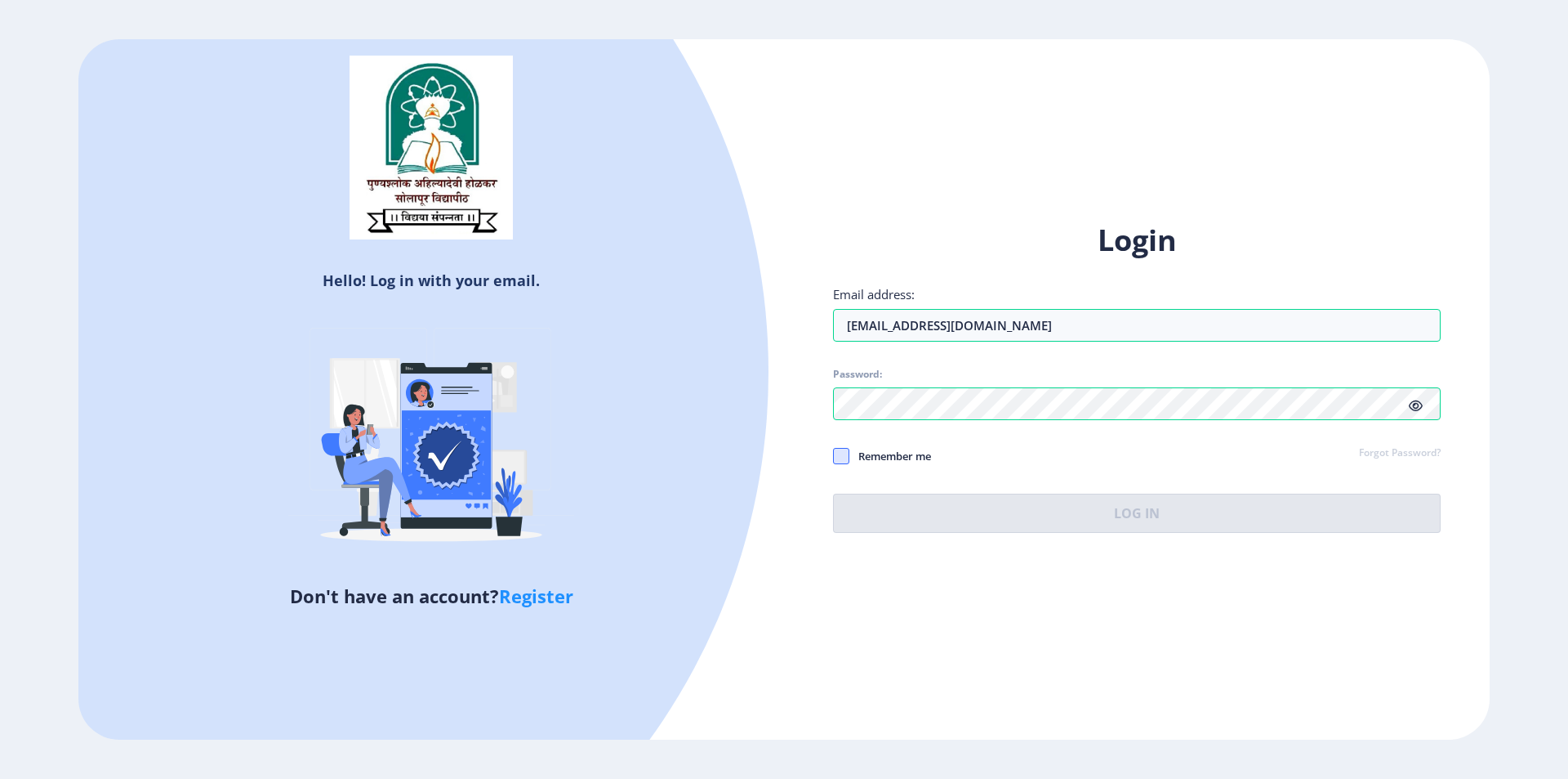
click at [843, 456] on span at bounding box center [841, 456] width 16 height 16
click at [834, 456] on input "Remember me" at bounding box center [833, 456] width 1 height 1
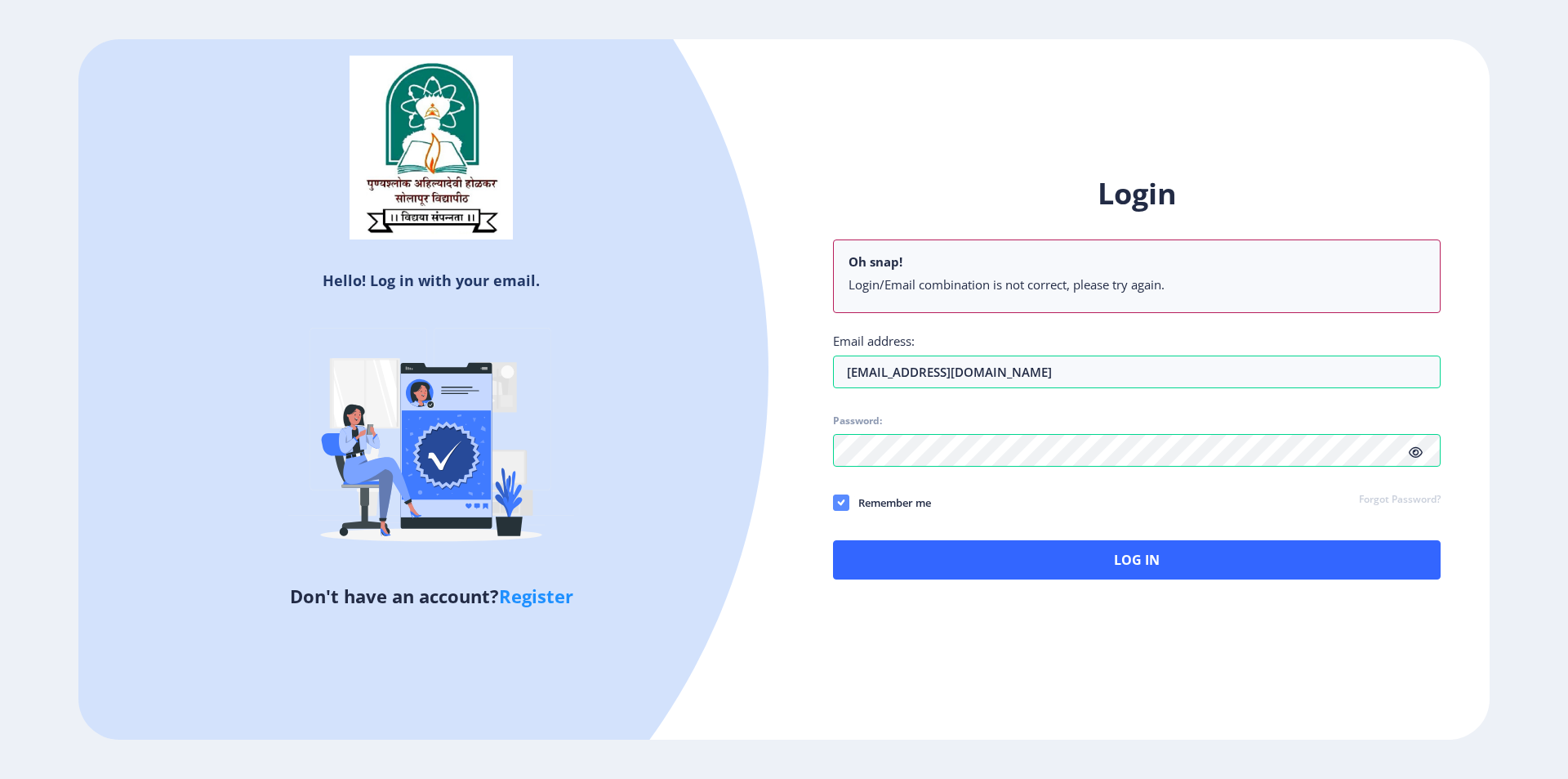
click at [846, 501] on span at bounding box center [841, 502] width 16 height 16
click at [834, 501] on input "Remember me" at bounding box center [833, 501] width 1 height 1
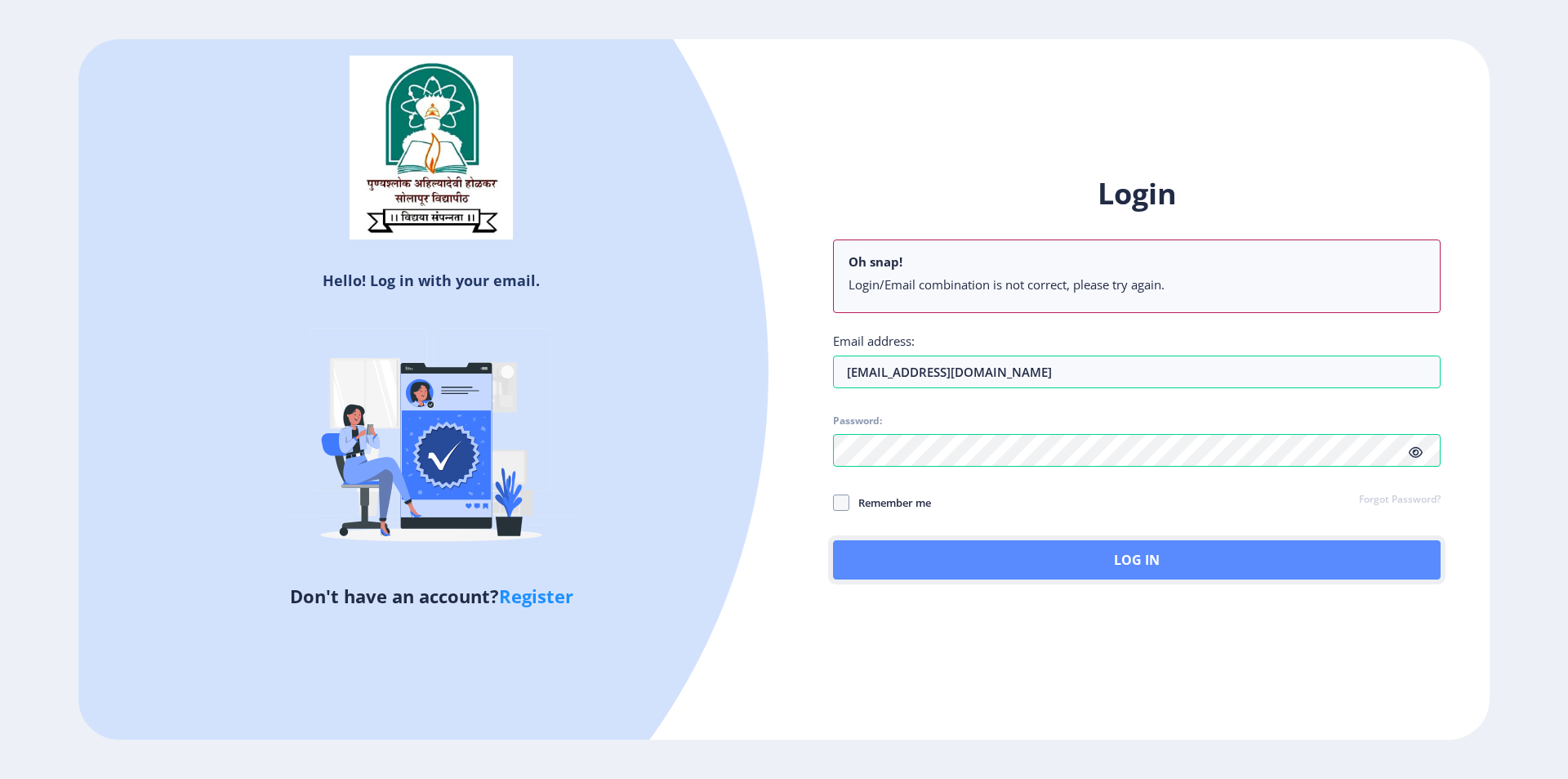
click at [1076, 559] on button "Log In" at bounding box center [1137, 560] width 608 height 40
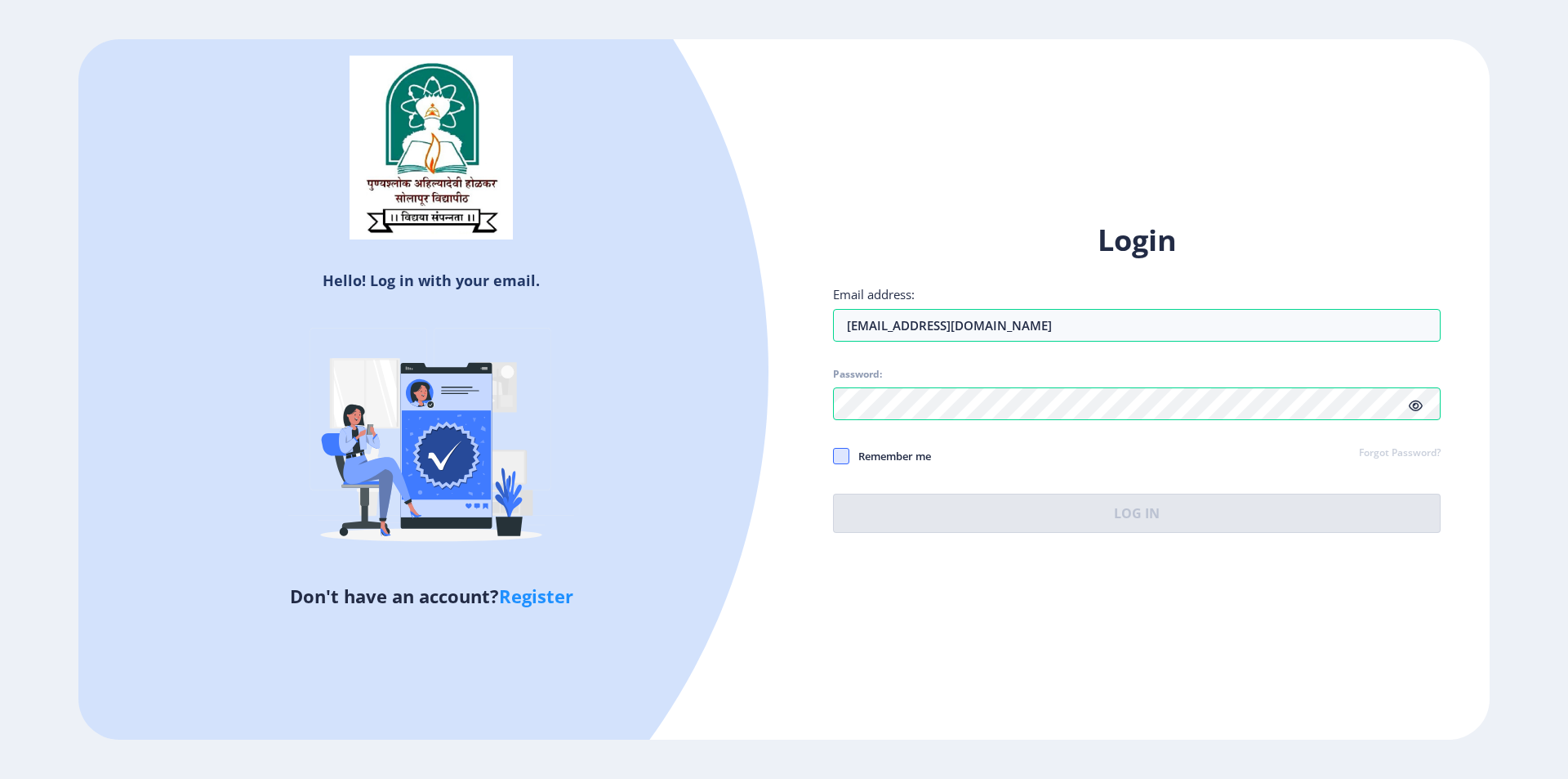
click at [842, 452] on span at bounding box center [841, 456] width 16 height 16
click at [834, 456] on input "Remember me" at bounding box center [833, 456] width 1 height 1
checkbox input "true"
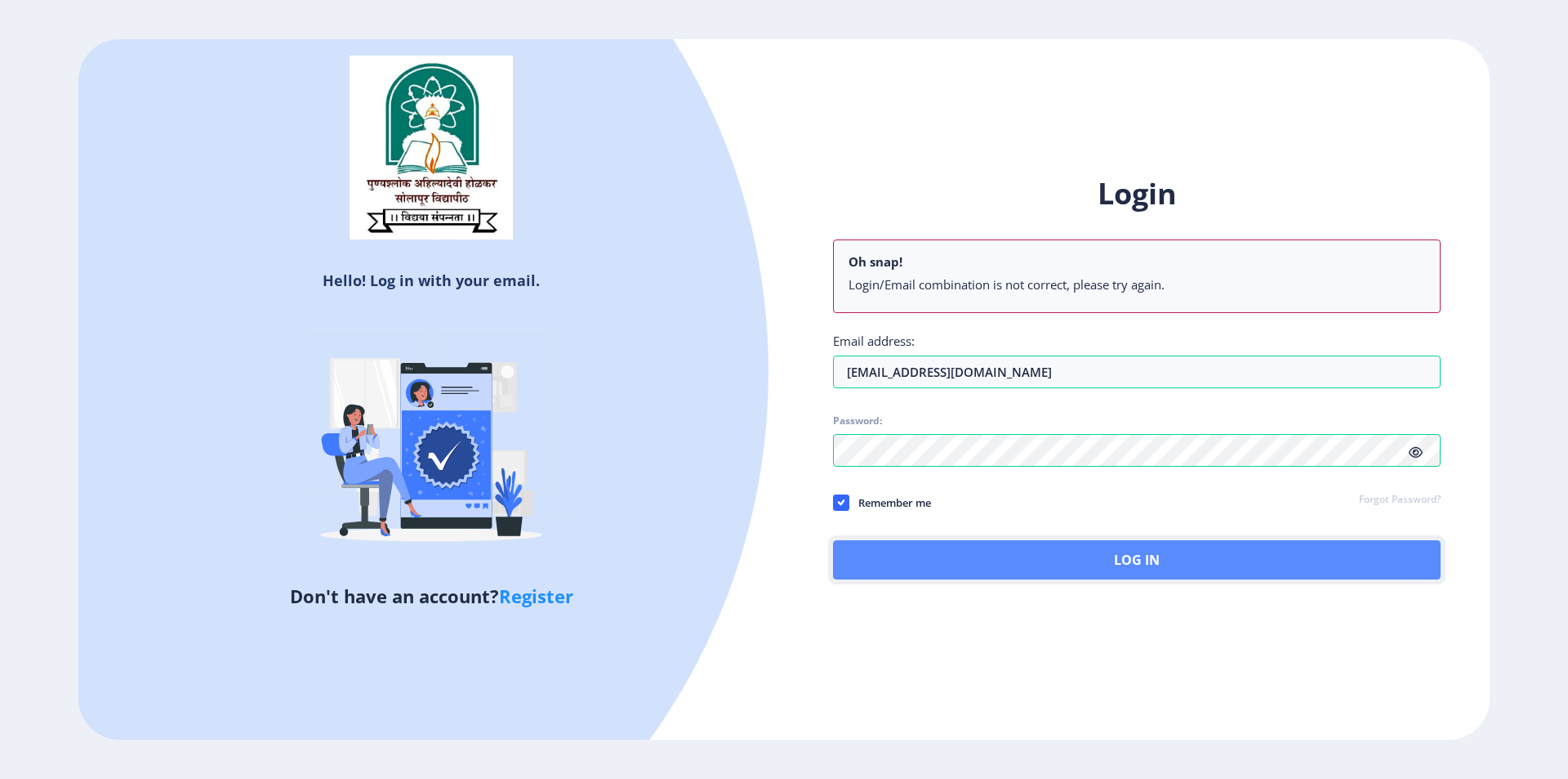
click at [913, 557] on button "Log In" at bounding box center [1137, 560] width 608 height 40
